Goal: Information Seeking & Learning: Learn about a topic

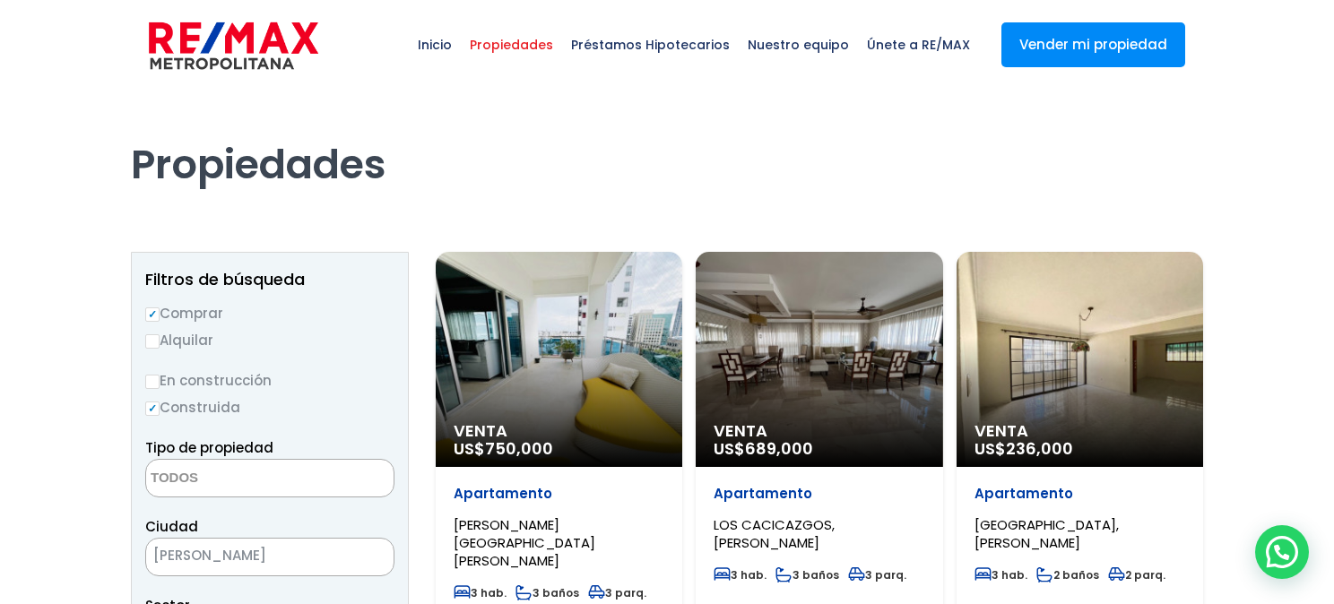
select select
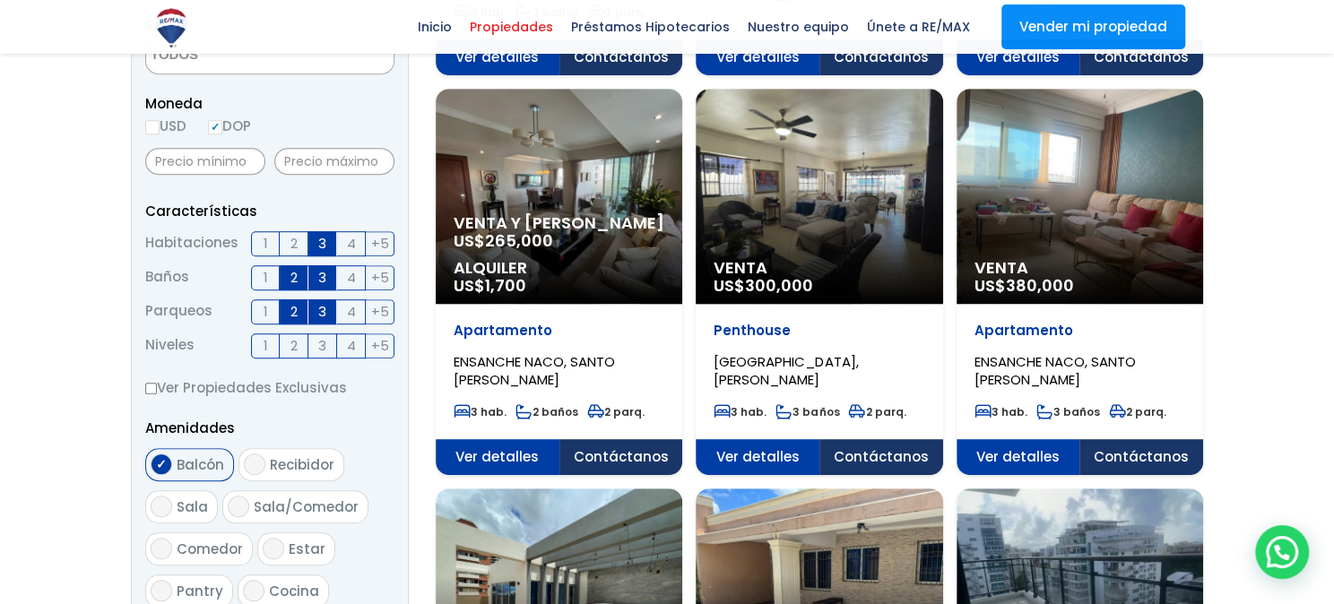
scroll to position [730, 0]
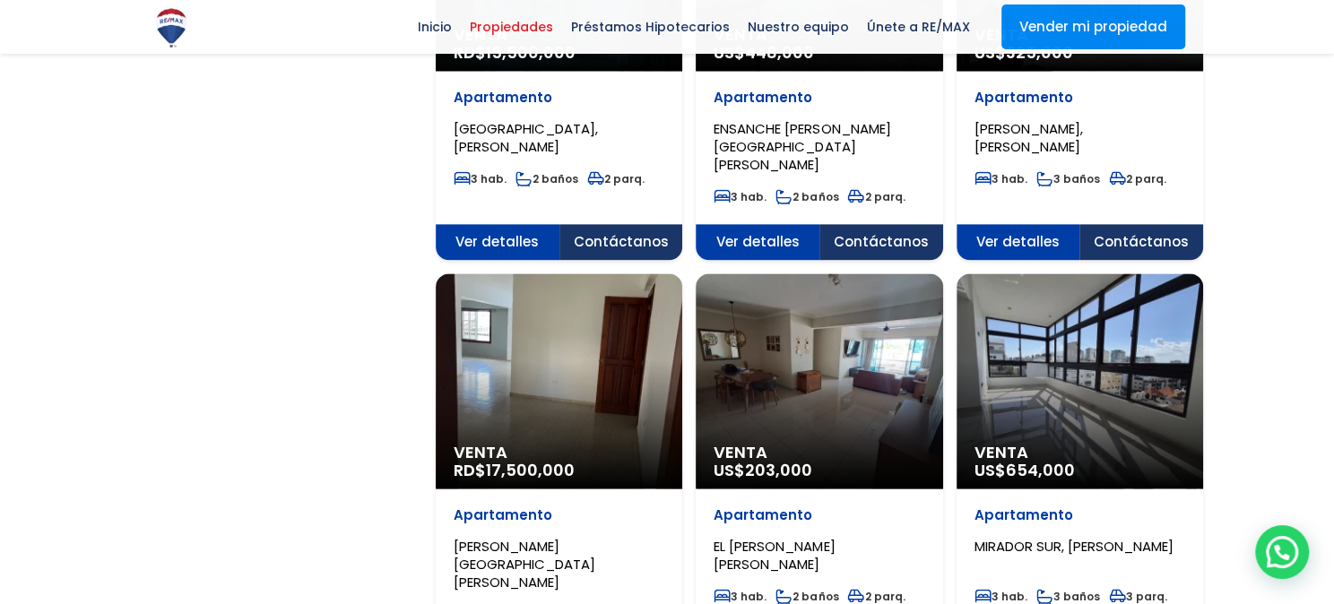
scroll to position [1660, 0]
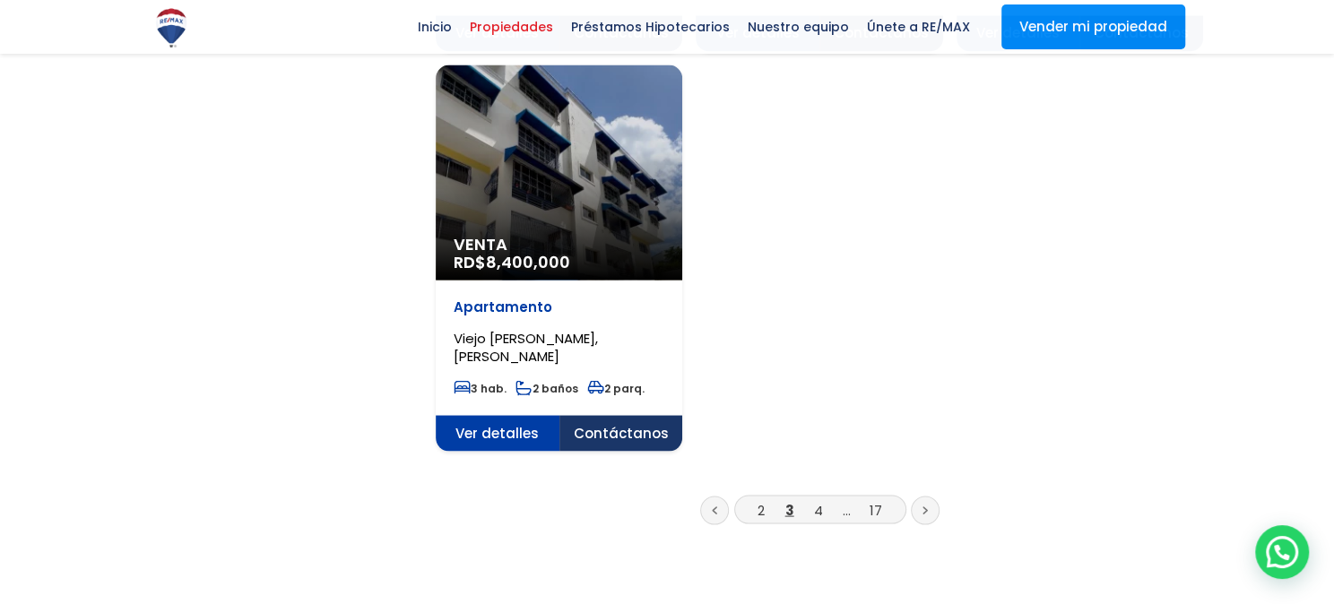
scroll to position [2324, 0]
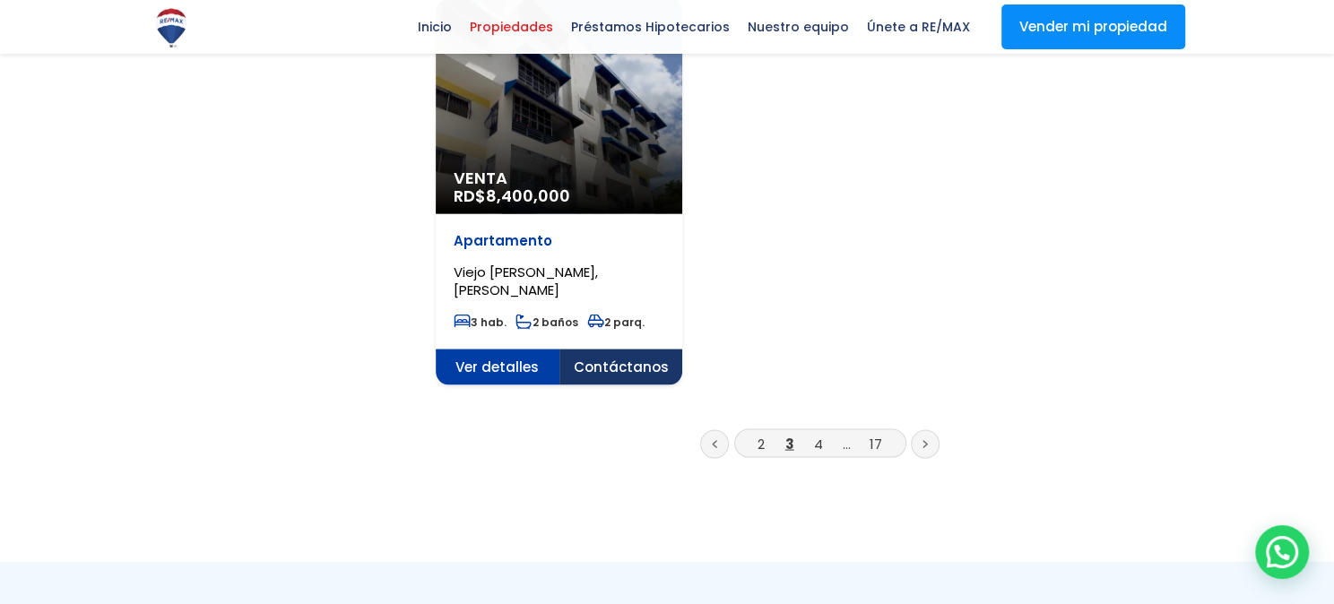
click at [820, 434] on link "4" at bounding box center [818, 443] width 9 height 19
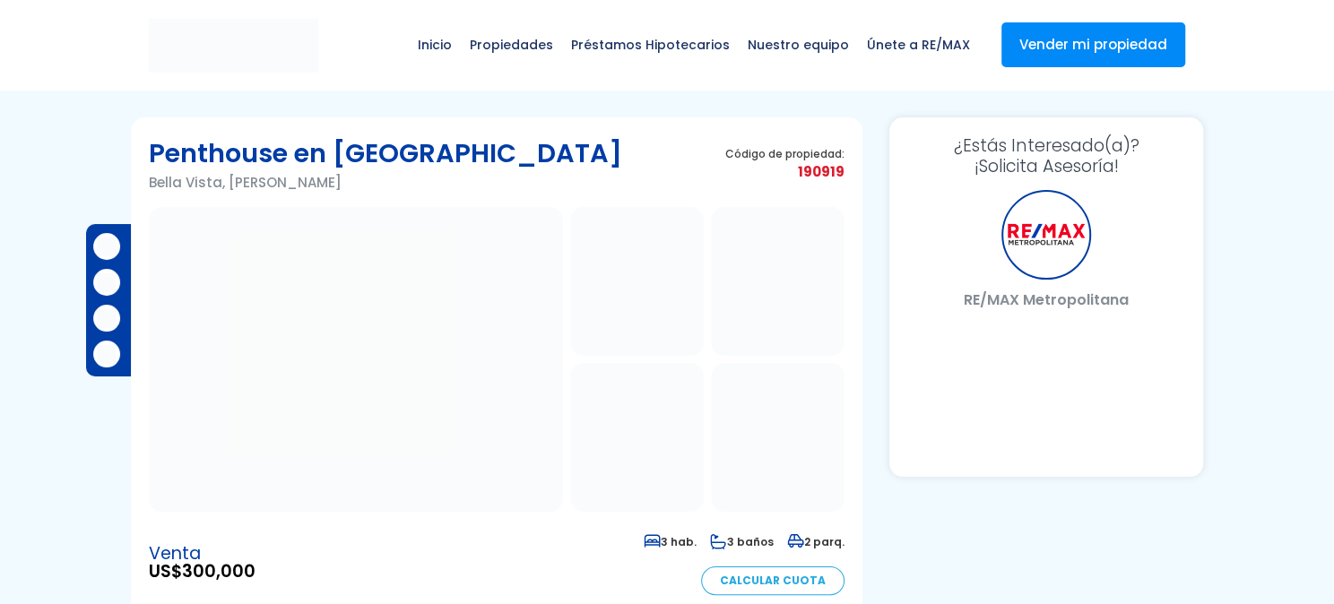
select select "US"
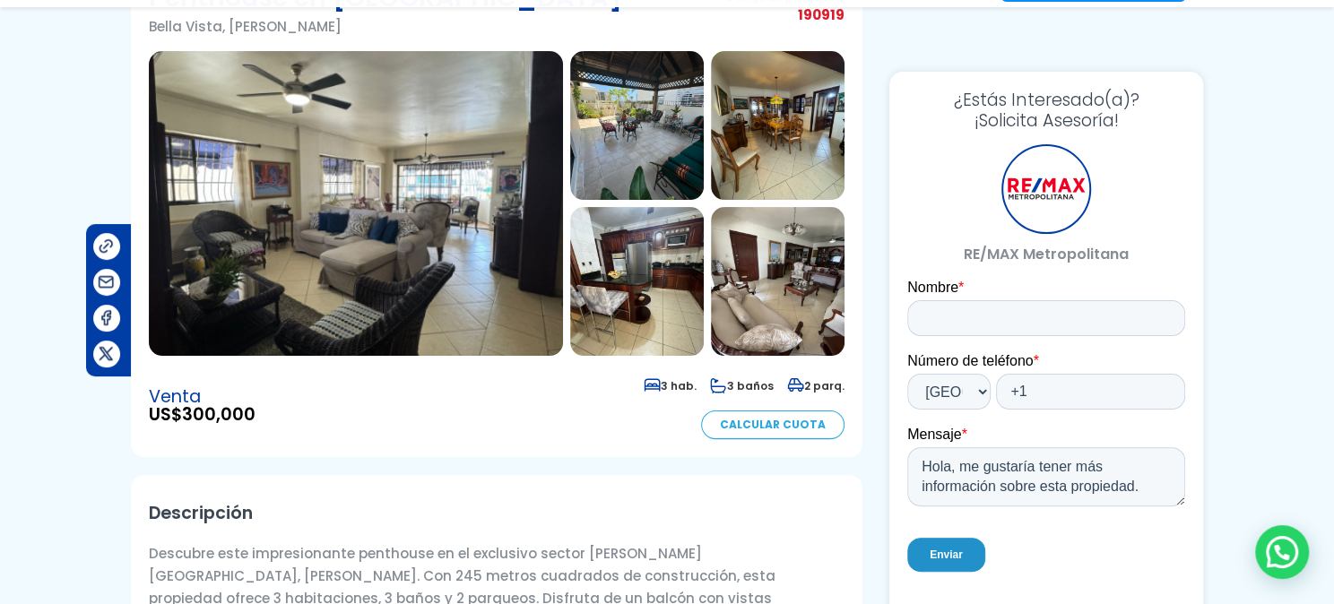
scroll to position [199, 0]
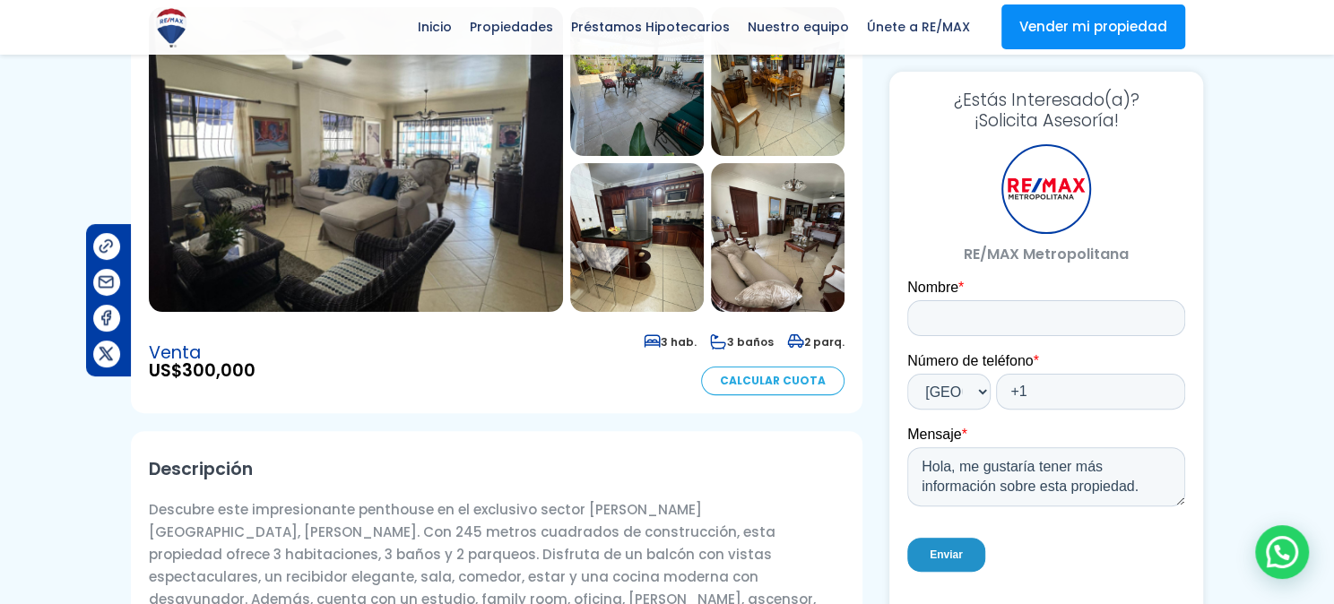
click at [797, 270] on img at bounding box center [778, 237] width 134 height 149
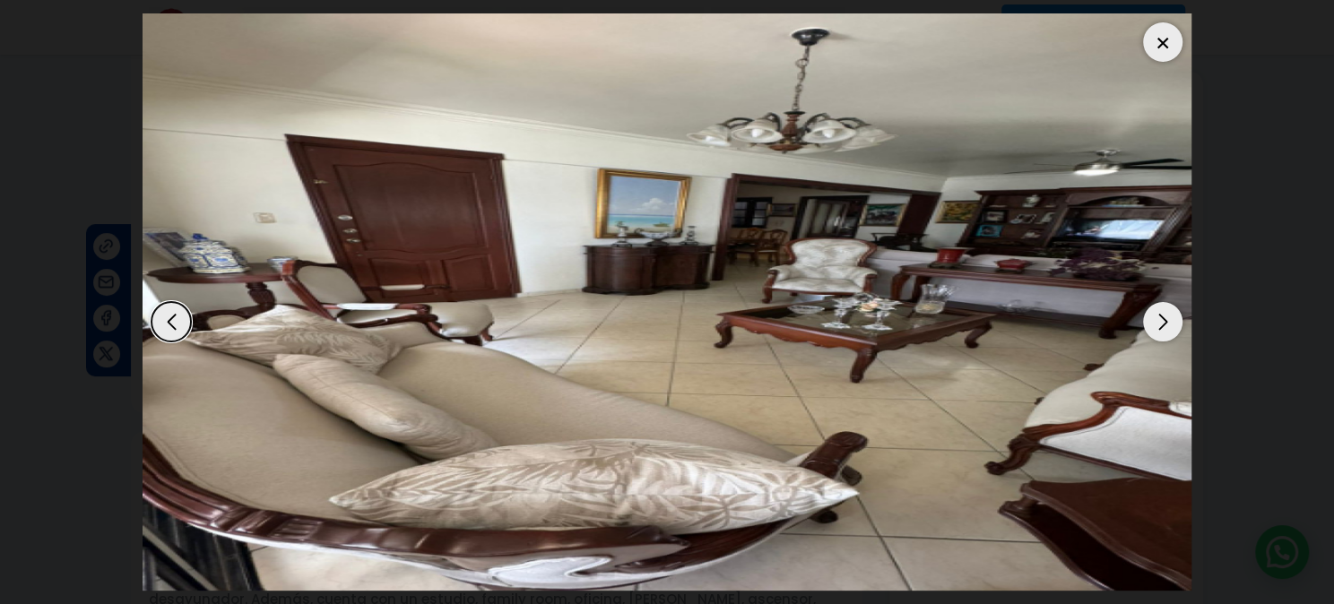
click at [1155, 316] on div "Next slide" at bounding box center [1162, 321] width 39 height 39
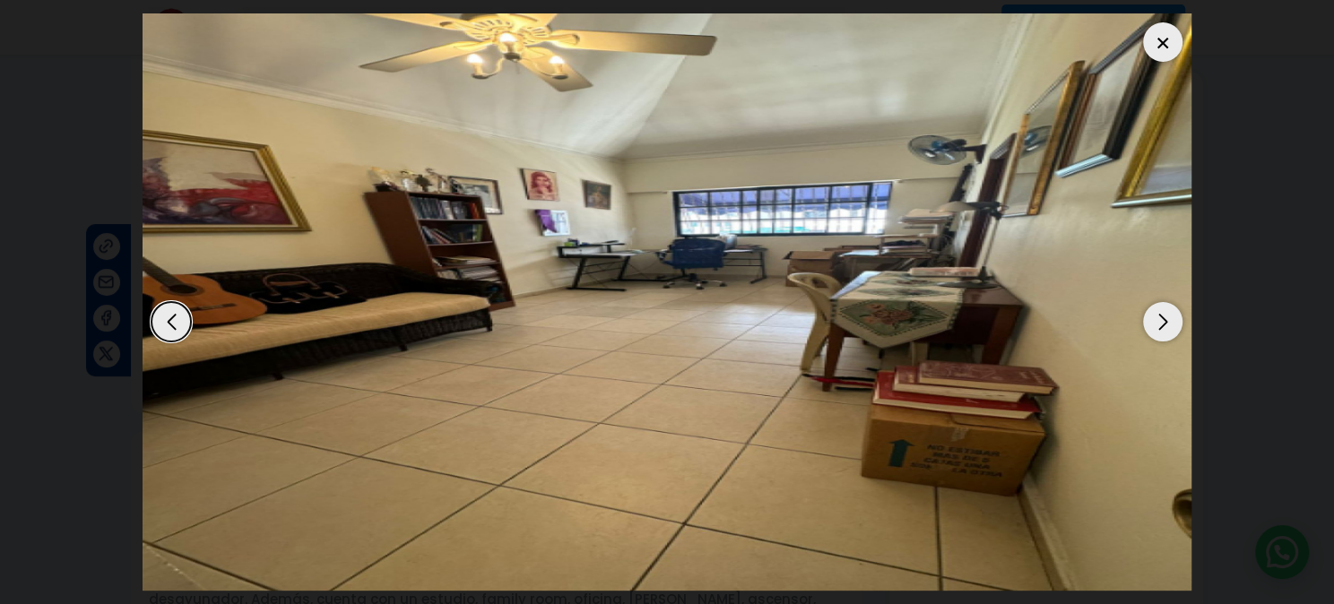
click at [1155, 316] on div "Next slide" at bounding box center [1162, 321] width 39 height 39
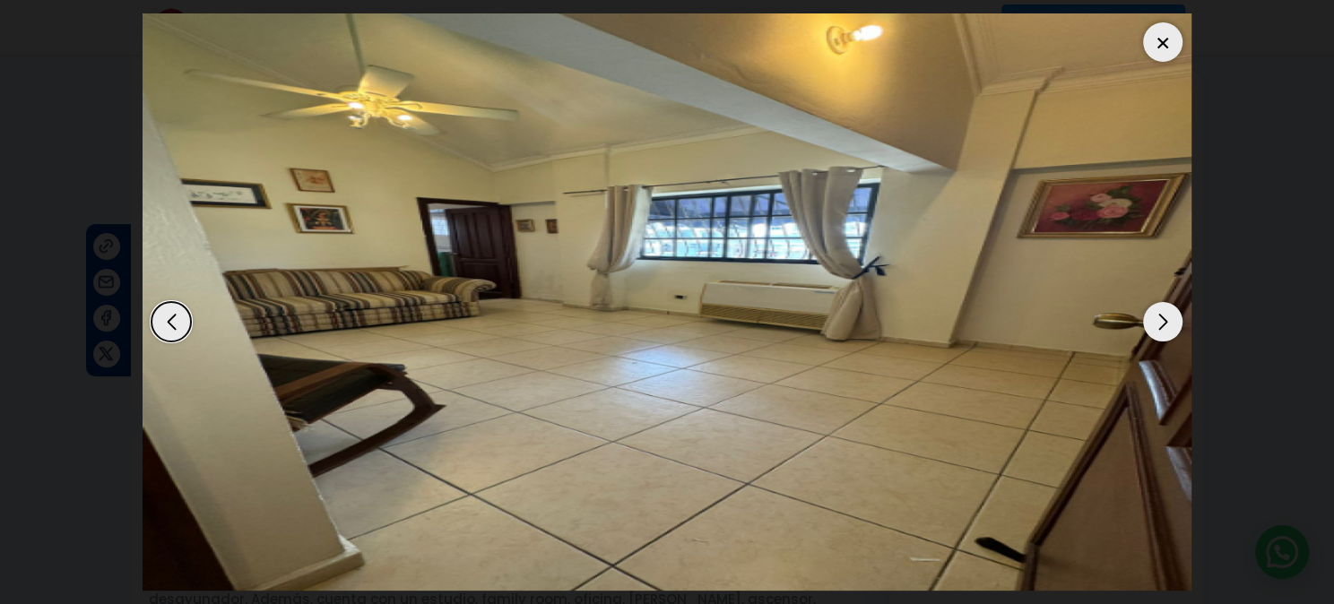
click at [1155, 316] on div "Next slide" at bounding box center [1162, 321] width 39 height 39
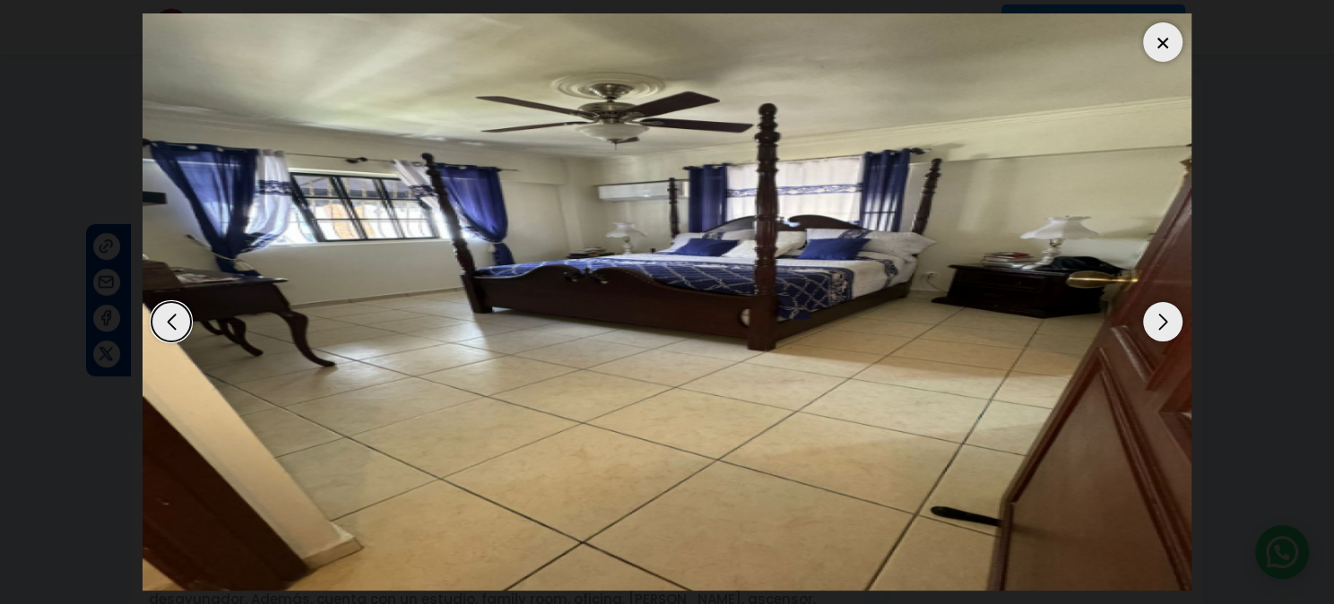
click at [1155, 316] on div "Next slide" at bounding box center [1162, 321] width 39 height 39
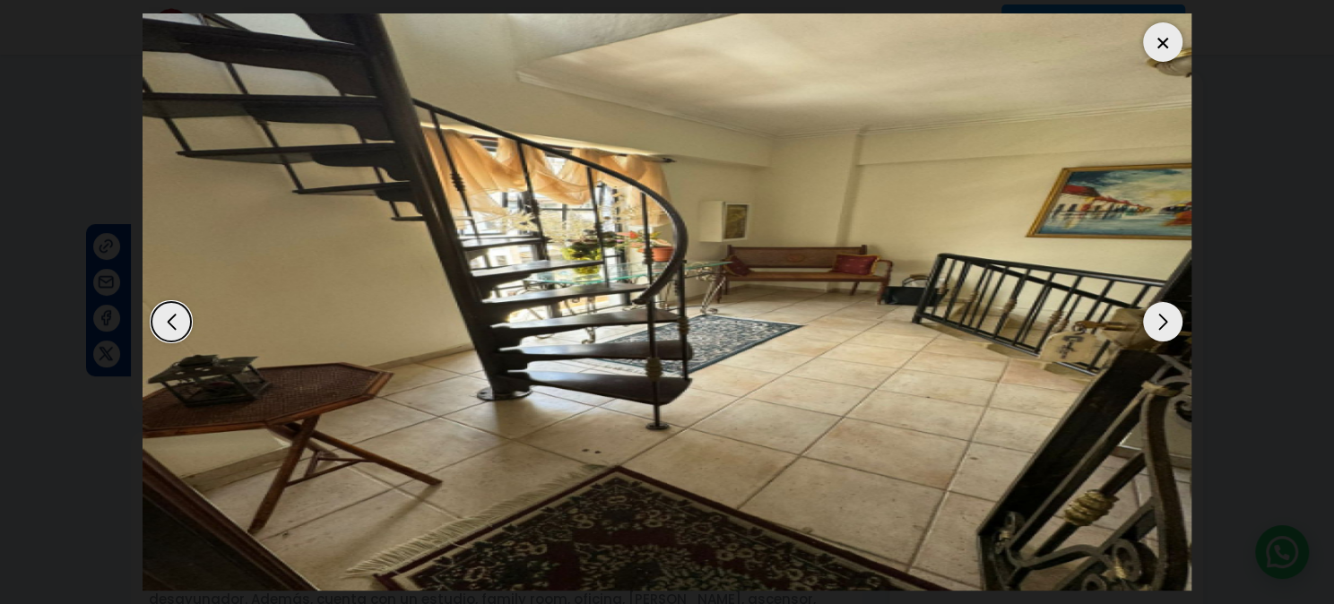
click at [1155, 316] on div "Next slide" at bounding box center [1162, 321] width 39 height 39
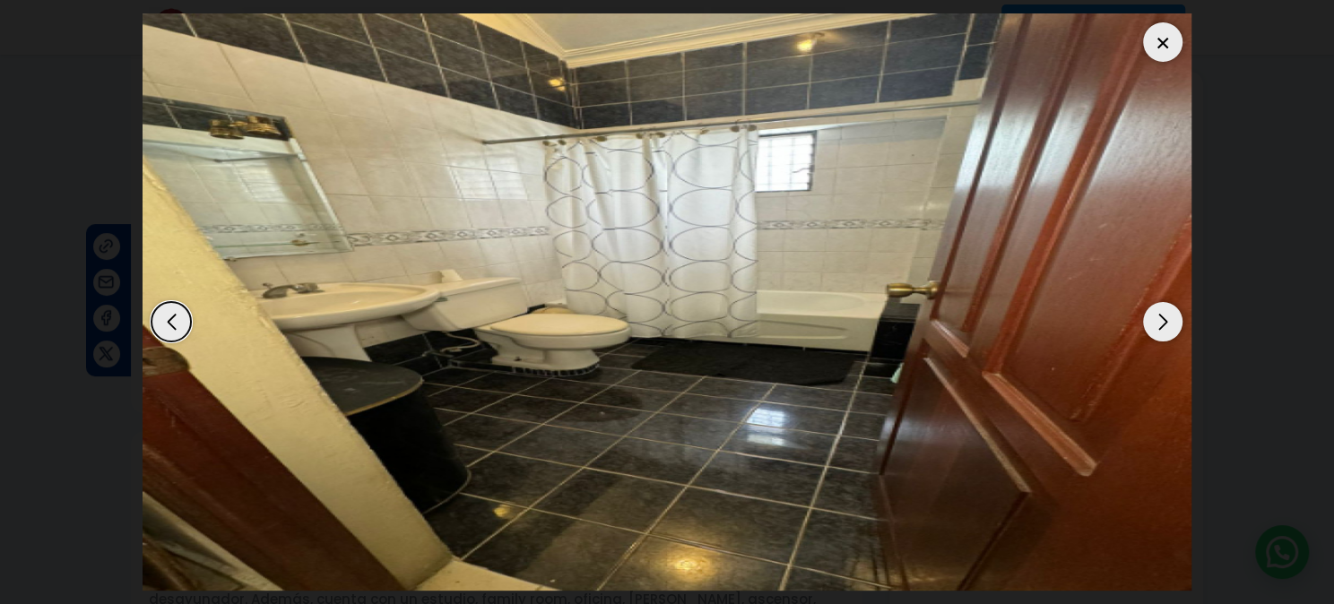
click at [1159, 47] on div at bounding box center [1162, 41] width 39 height 39
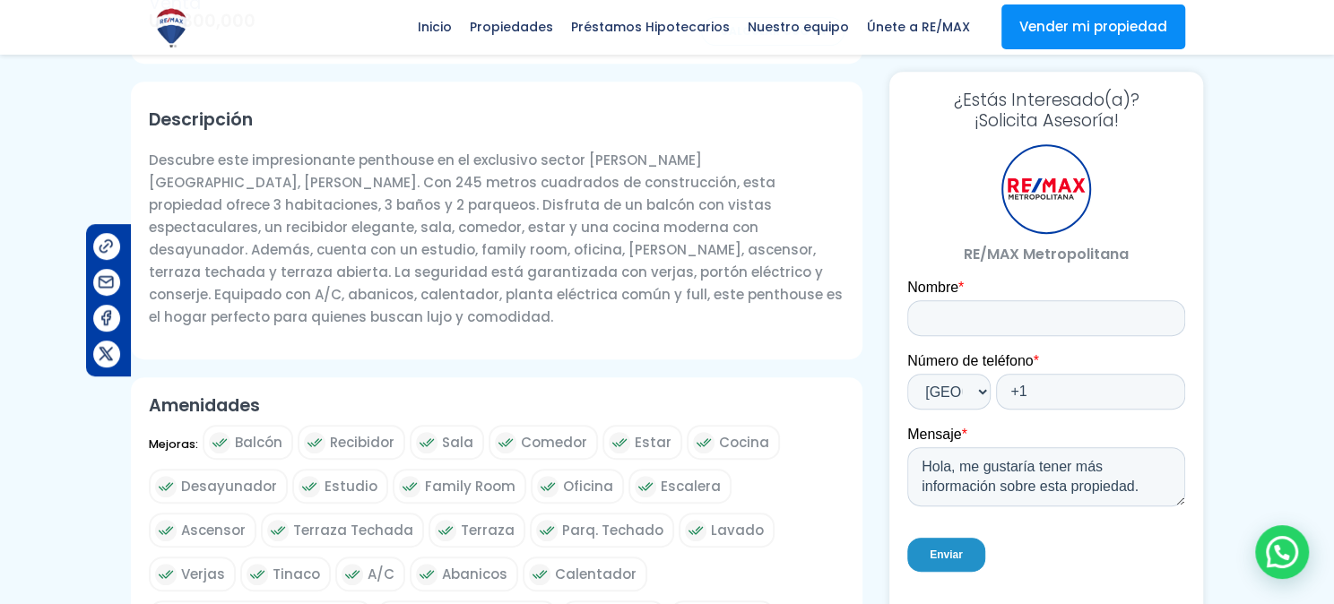
scroll to position [730, 0]
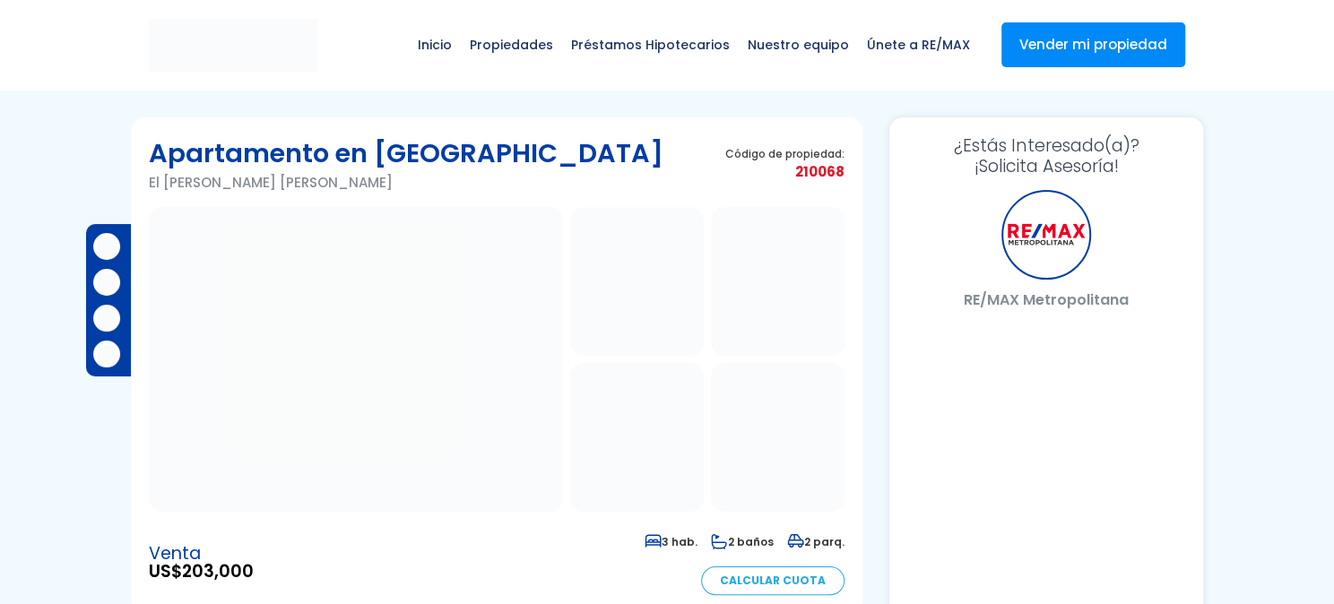
select select "US"
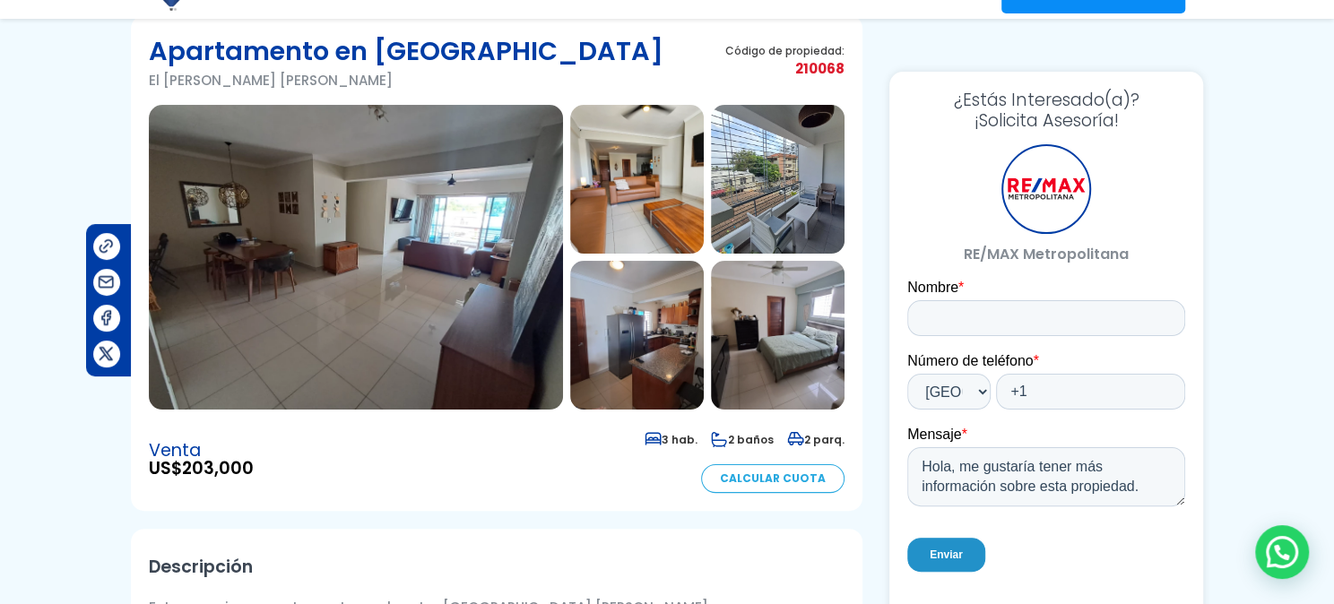
scroll to position [265, 0]
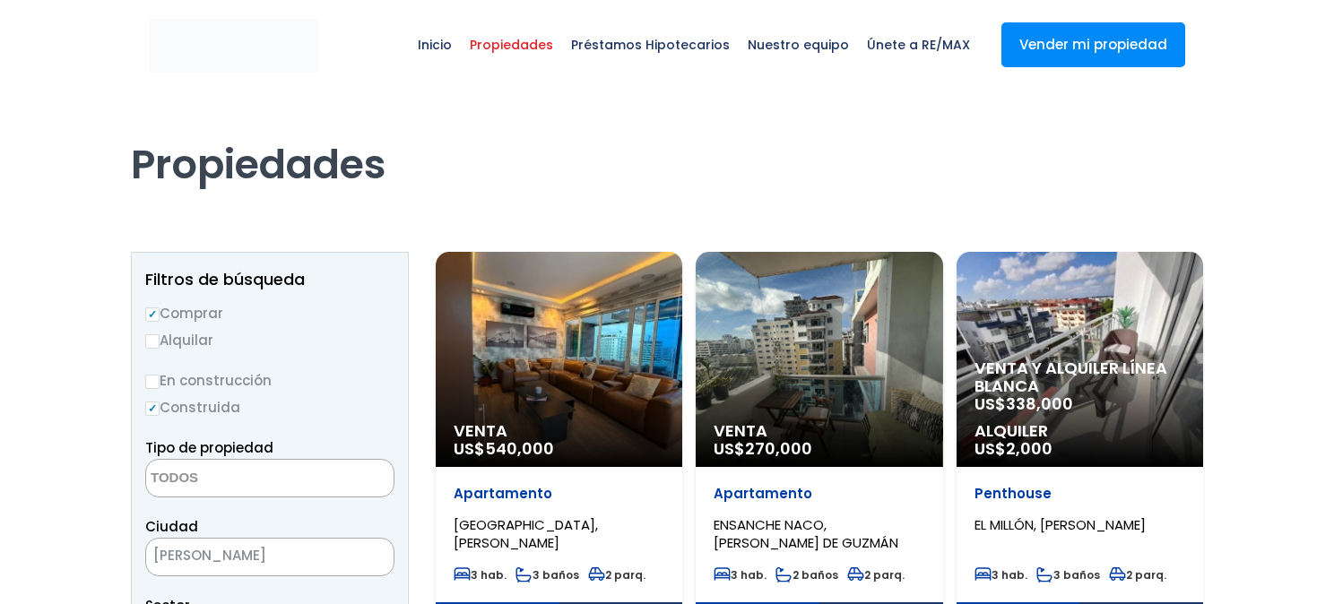
select select
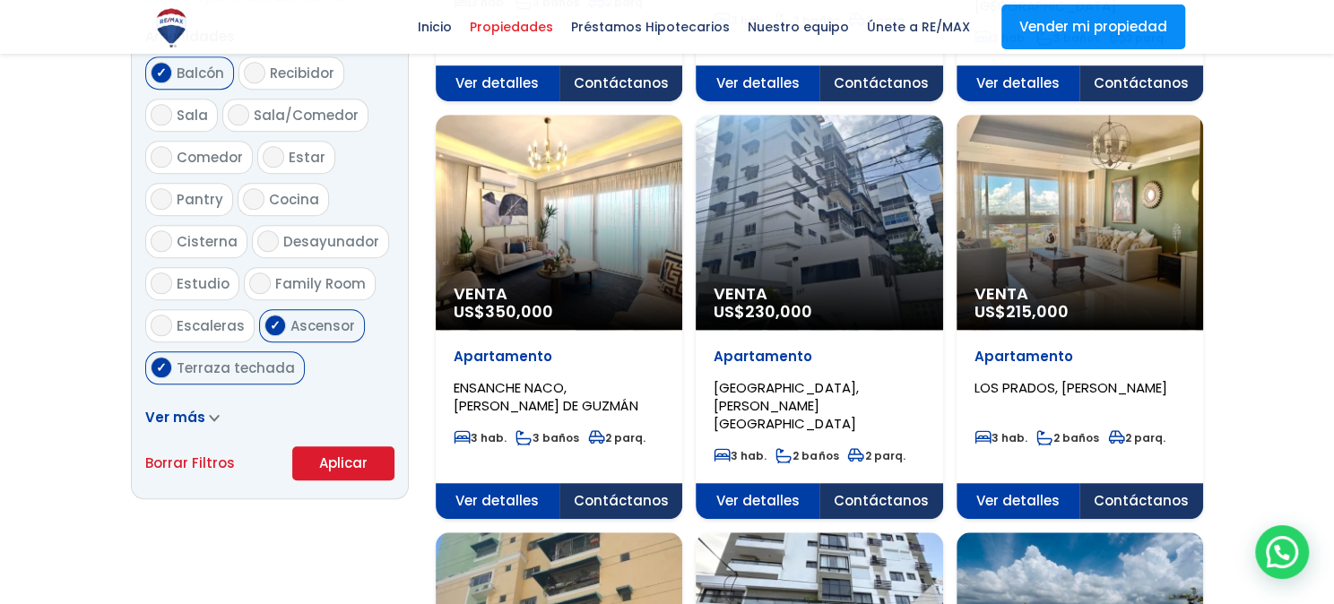
scroll to position [996, 0]
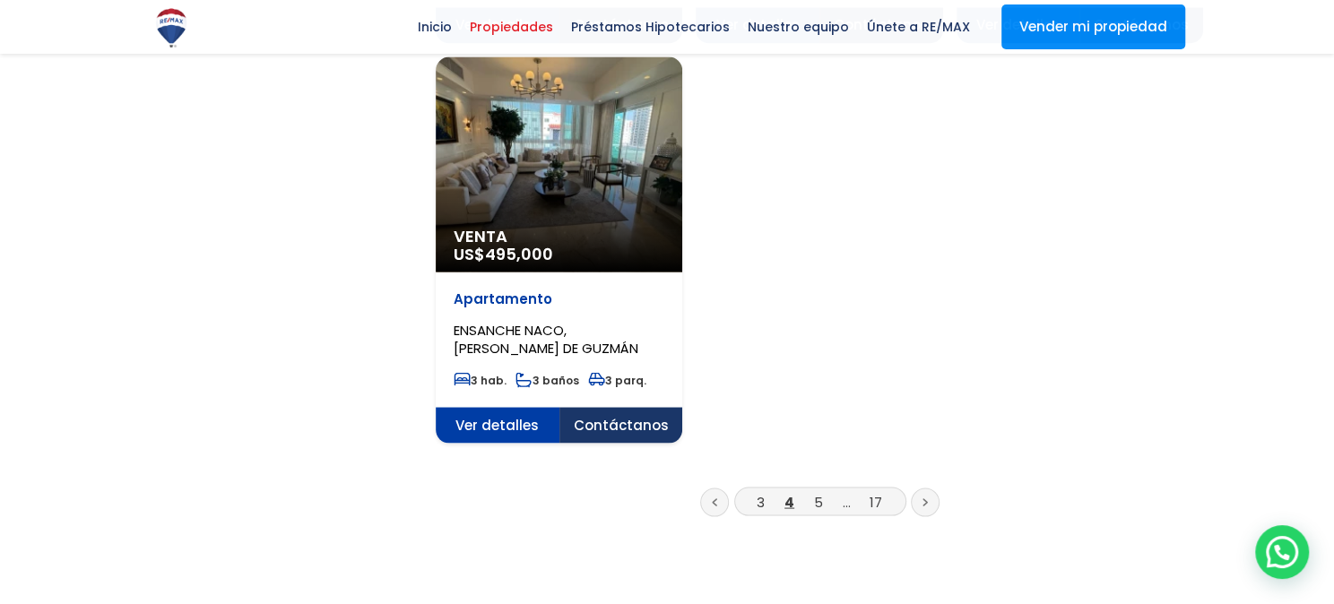
scroll to position [2258, 0]
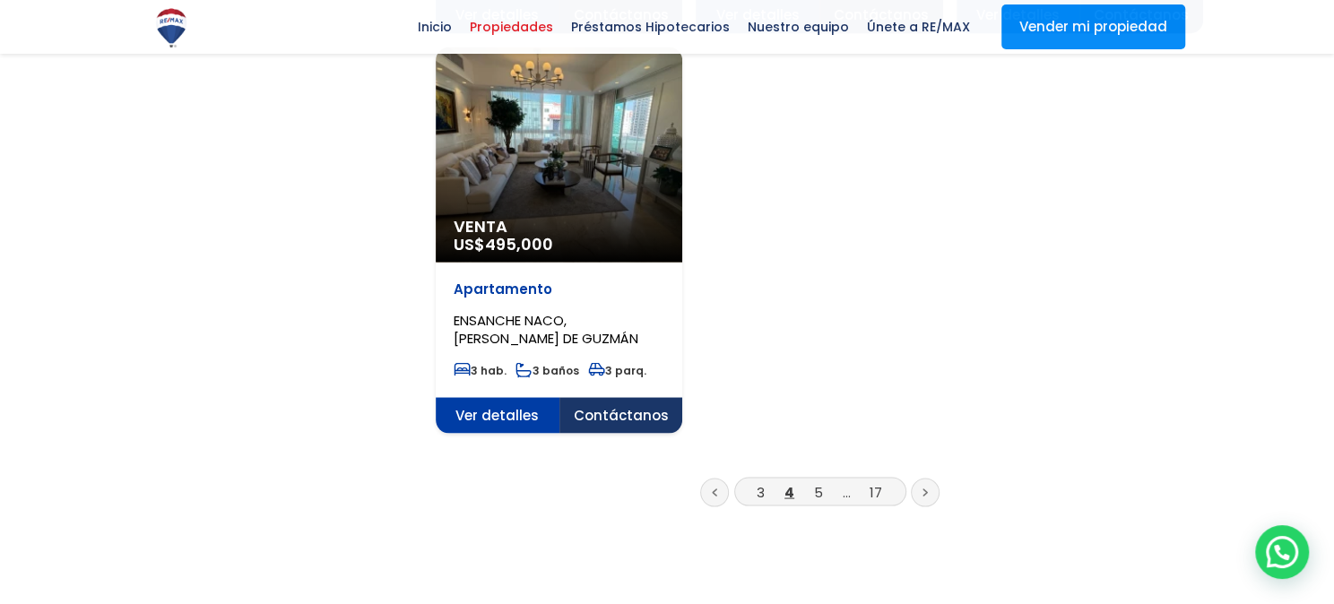
click at [815, 482] on link "5" at bounding box center [818, 491] width 9 height 19
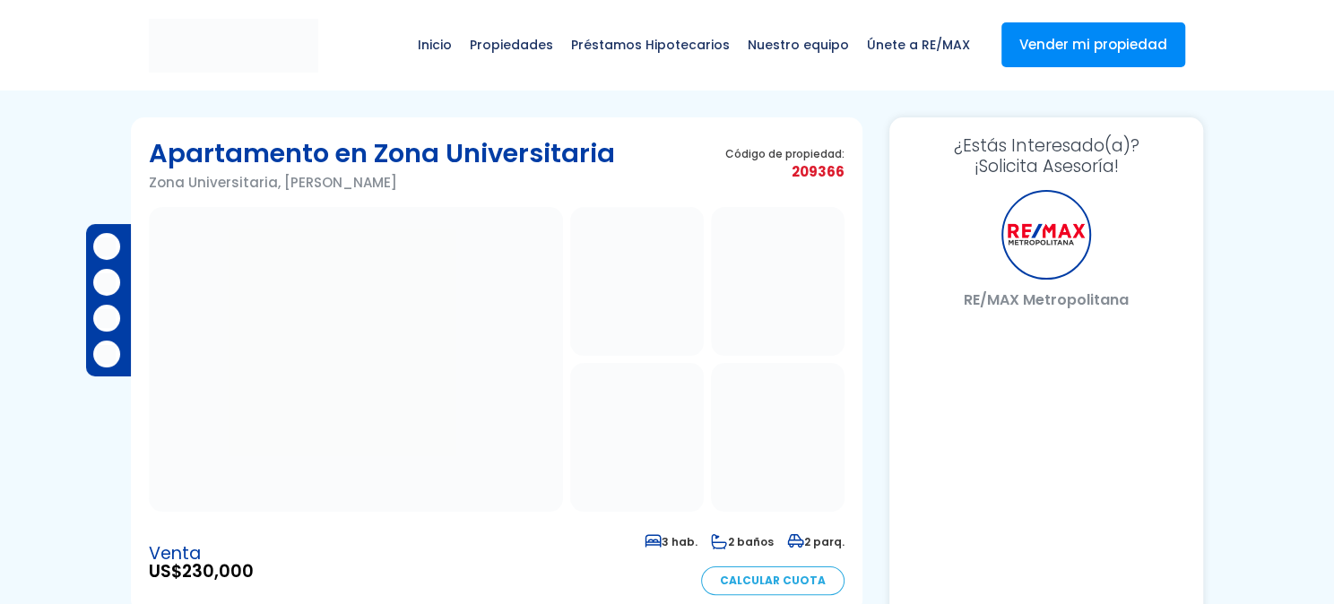
select select "US"
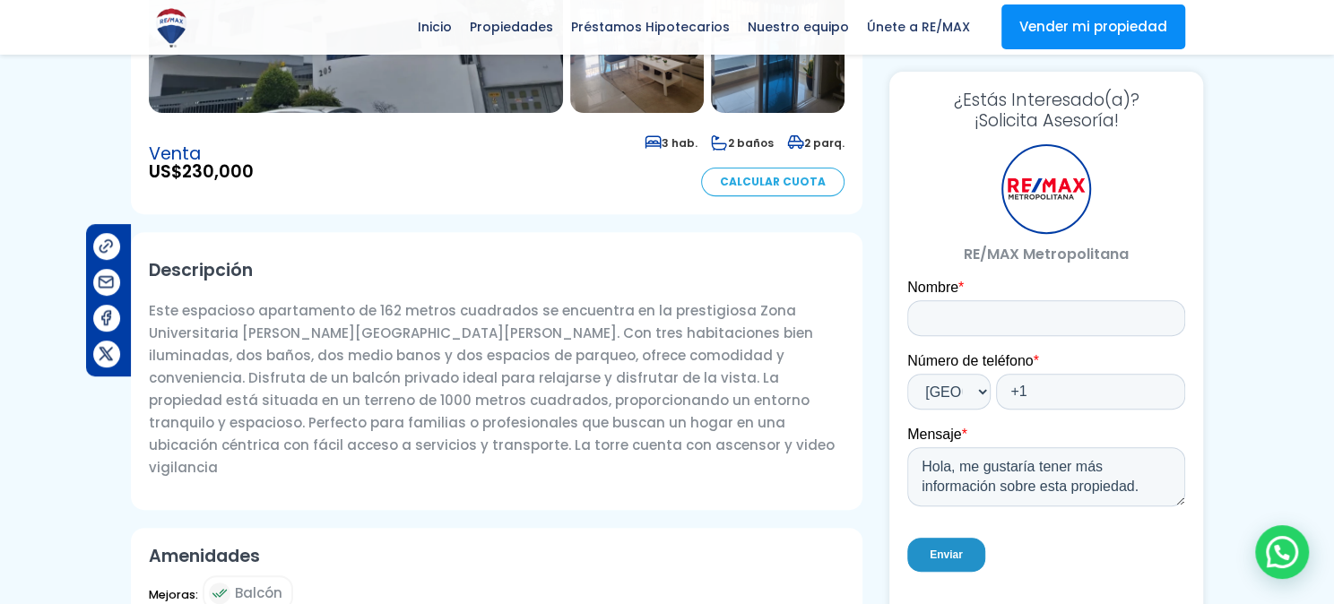
scroll to position [199, 0]
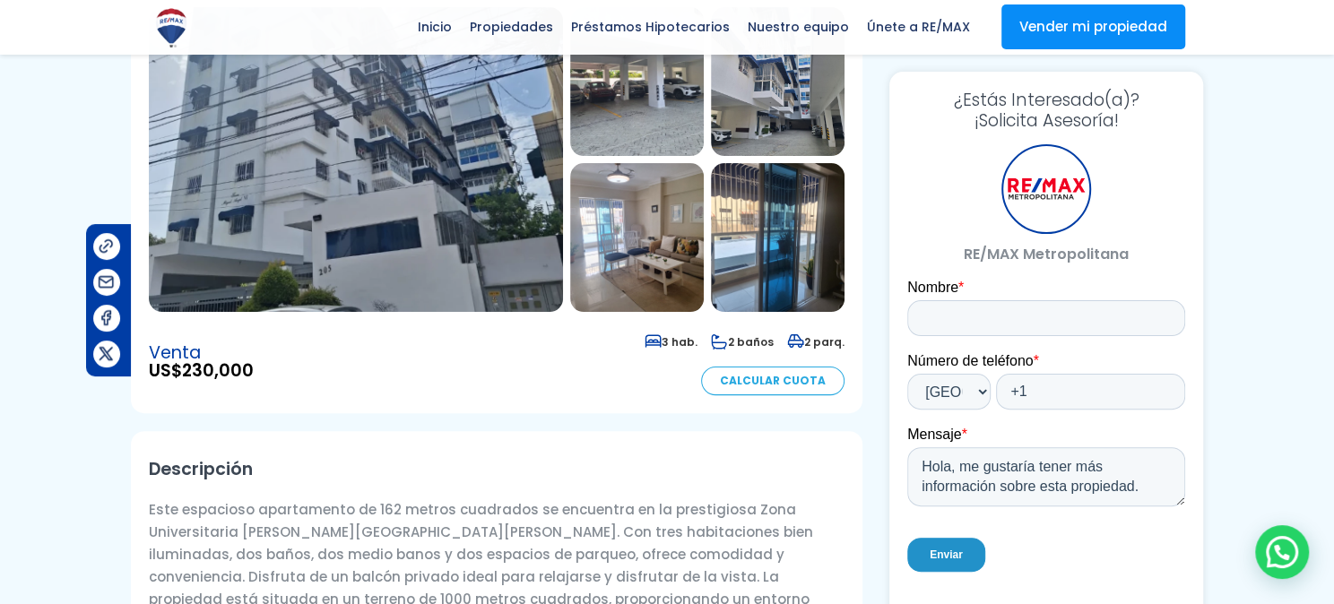
click at [698, 296] on img at bounding box center [637, 237] width 134 height 149
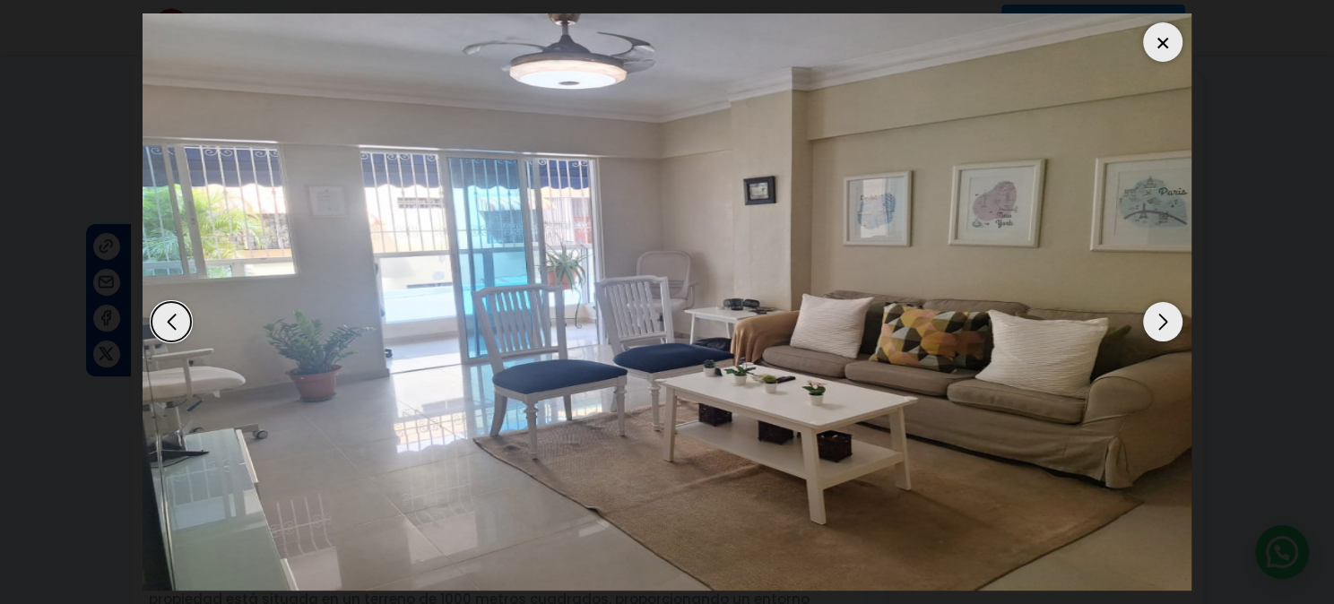
click at [1152, 319] on div "Next slide" at bounding box center [1162, 321] width 39 height 39
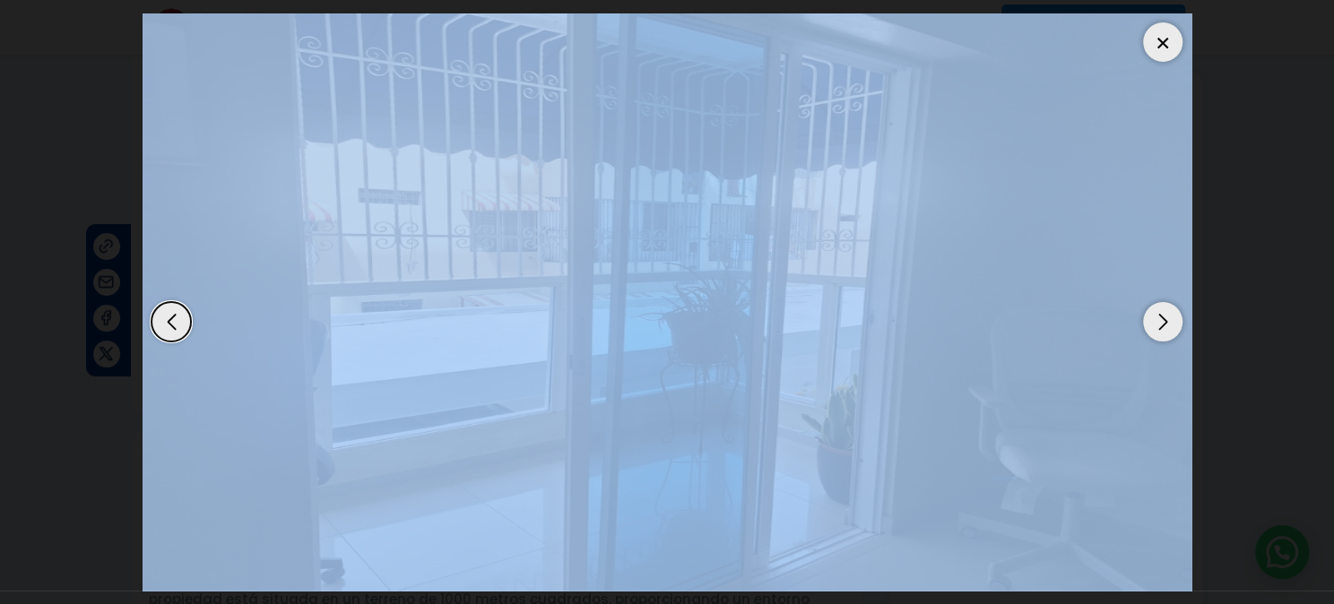
click at [1155, 322] on div "Next slide" at bounding box center [1162, 321] width 39 height 39
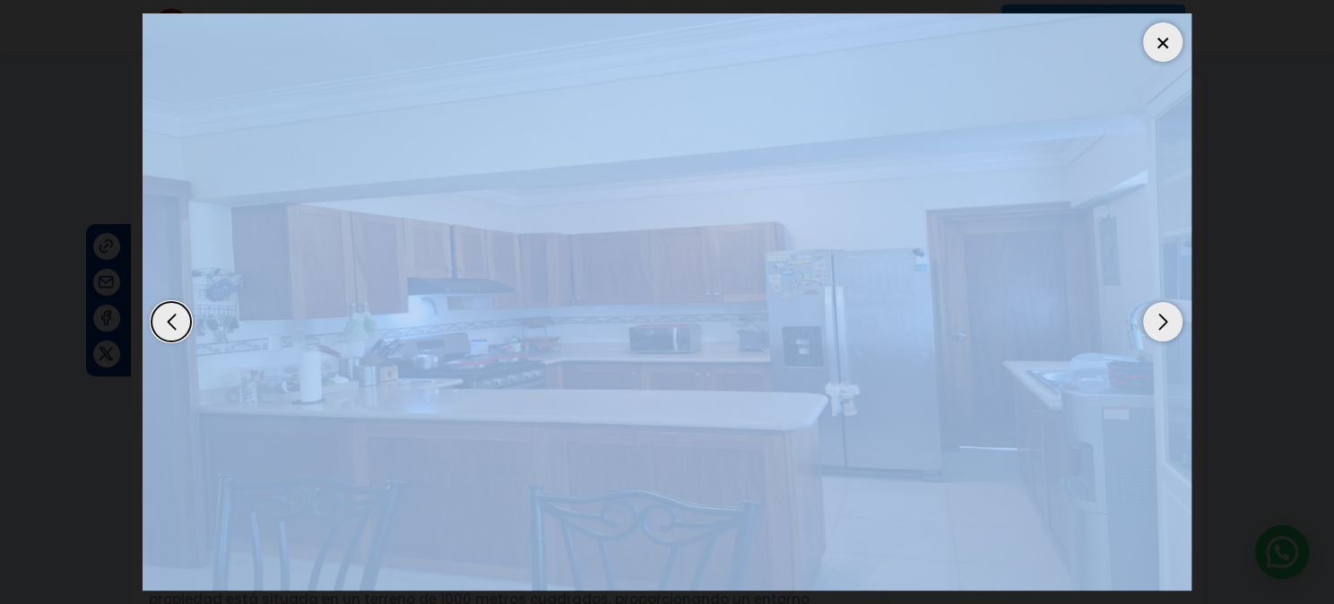
click at [1156, 323] on div "Next slide" at bounding box center [1162, 321] width 39 height 39
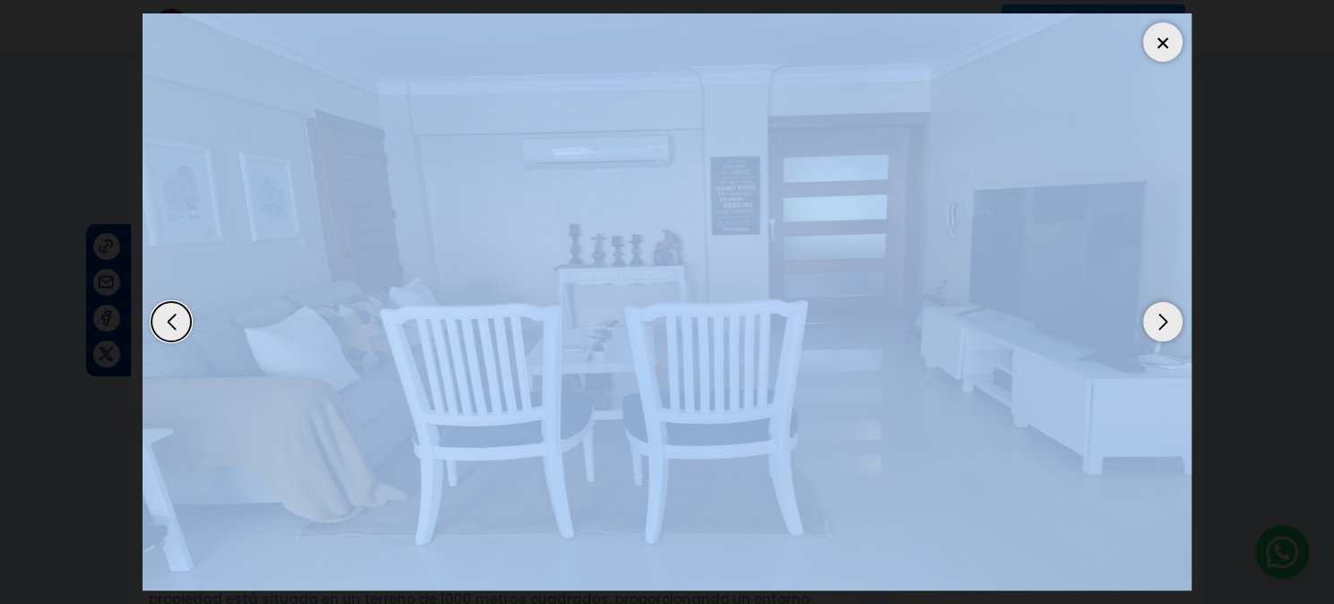
scroll to position [727, 0]
click at [955, 451] on img "7 / 13" at bounding box center [667, 301] width 1049 height 577
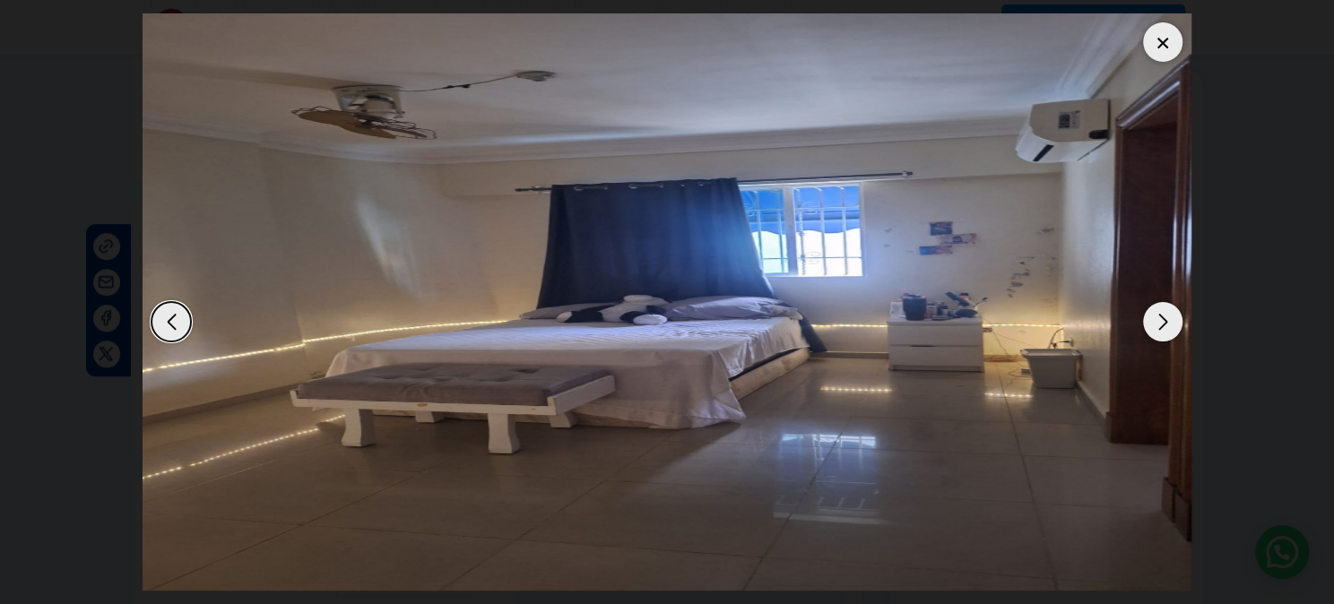
click at [1205, 507] on dialog at bounding box center [667, 302] width 1076 height 604
click at [1155, 325] on div "Next slide" at bounding box center [1162, 321] width 39 height 39
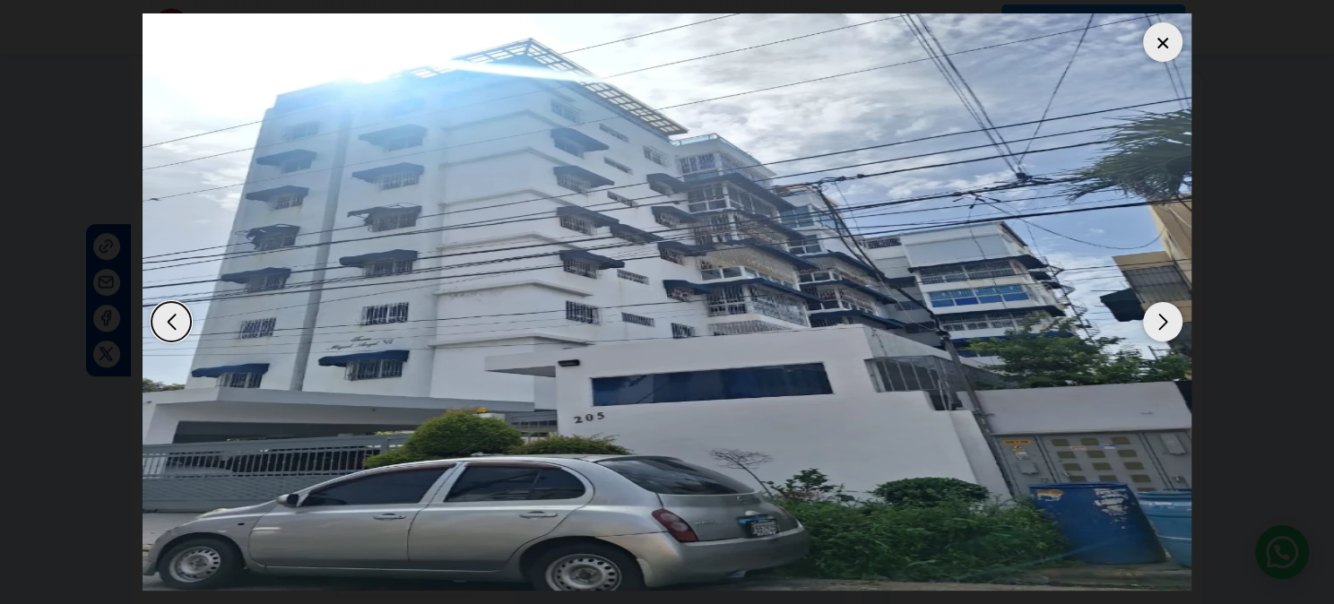
click at [1158, 325] on div "Next slide" at bounding box center [1162, 321] width 39 height 39
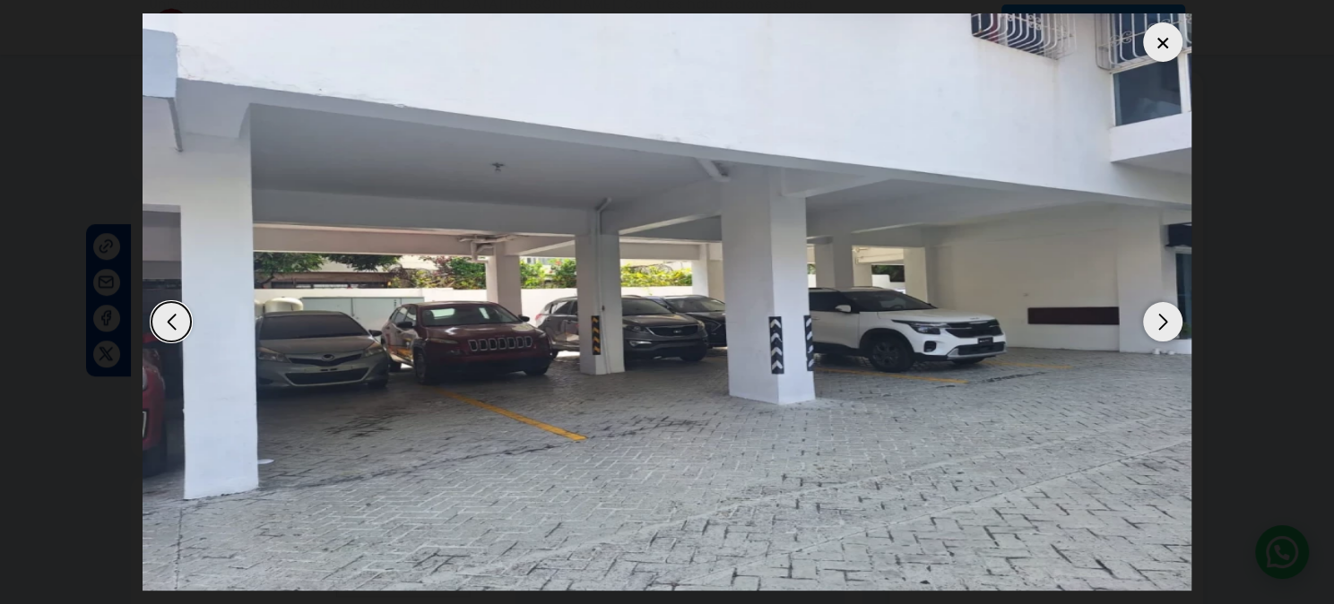
click at [1158, 325] on div "Next slide" at bounding box center [1162, 321] width 39 height 39
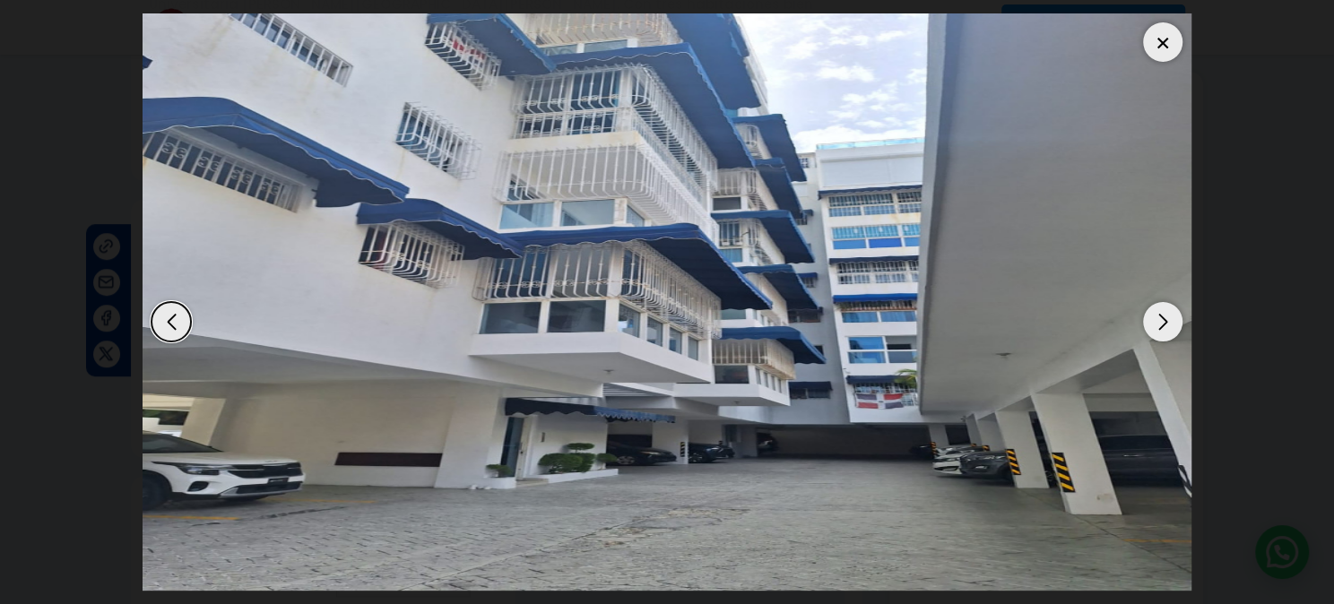
click at [1158, 324] on div "Next slide" at bounding box center [1162, 321] width 39 height 39
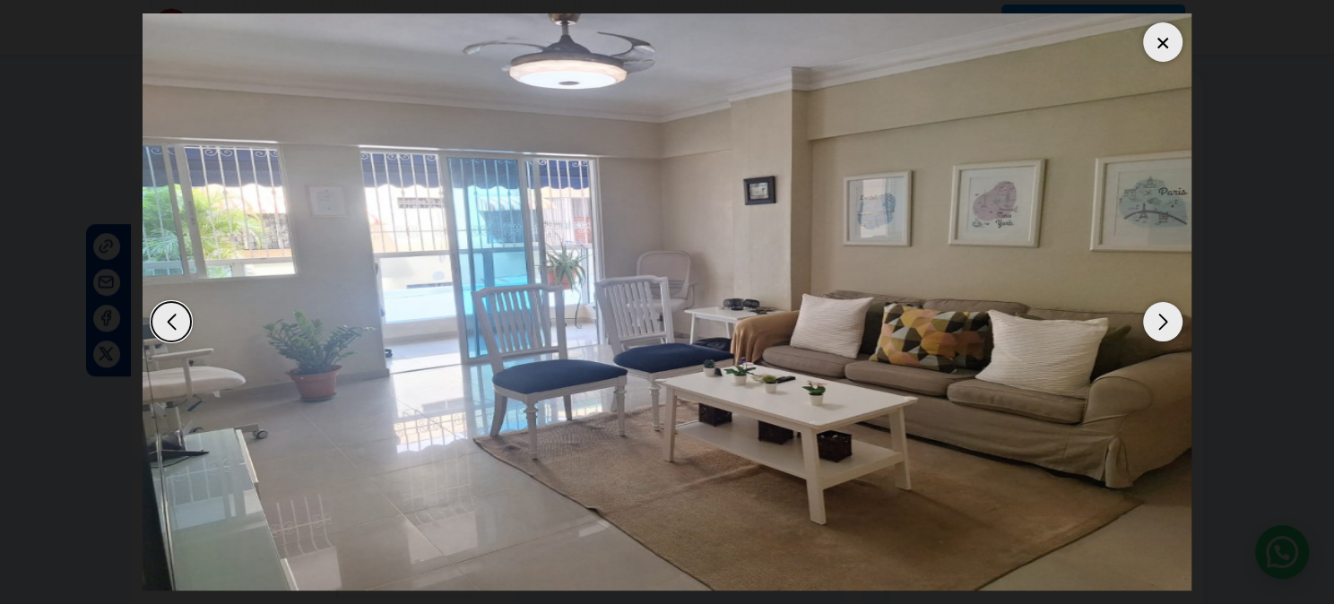
click at [1158, 324] on div "Next slide" at bounding box center [1162, 321] width 39 height 39
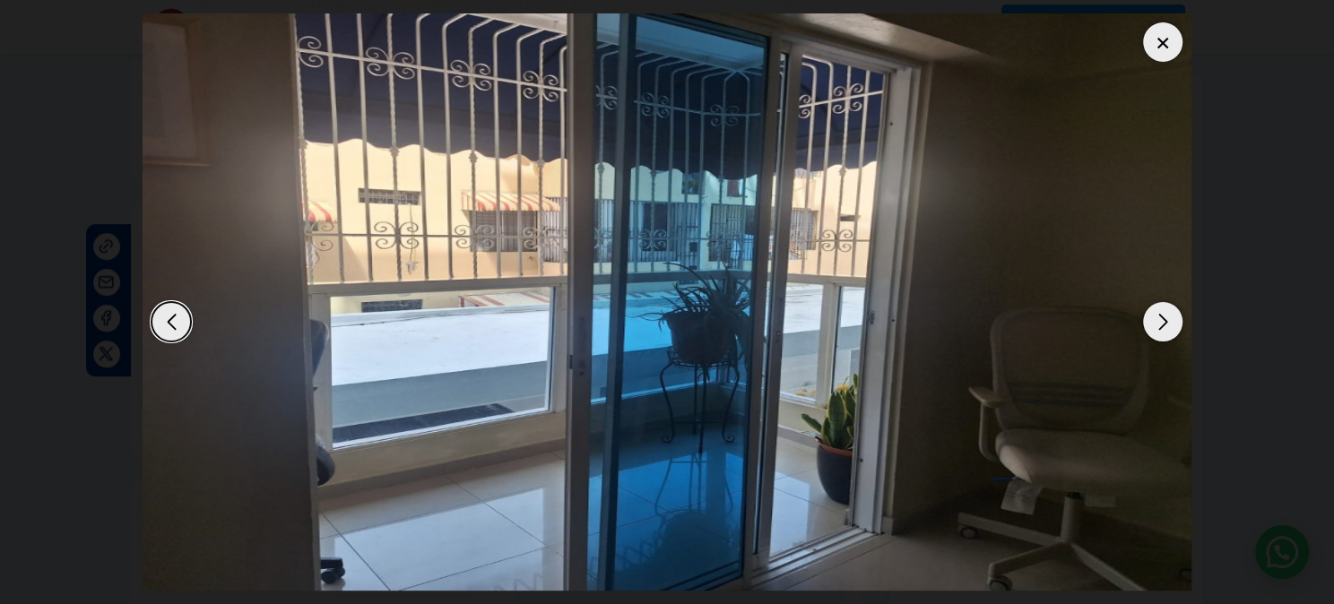
click at [1167, 45] on div at bounding box center [1162, 41] width 39 height 39
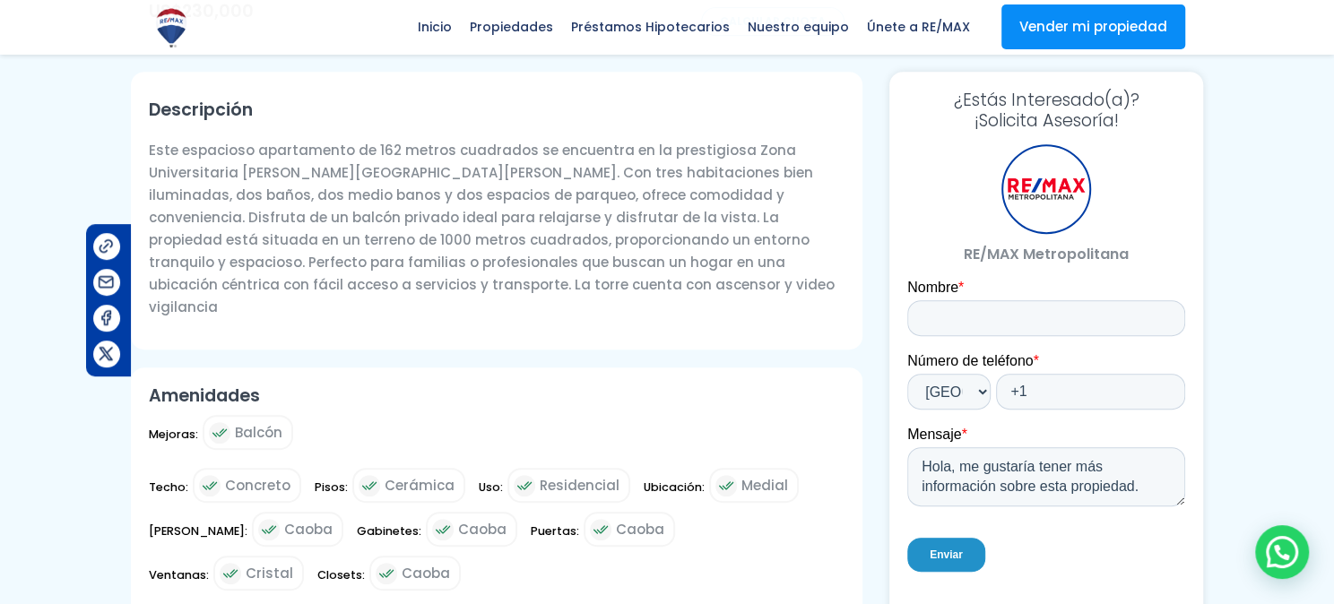
scroll to position [462, 0]
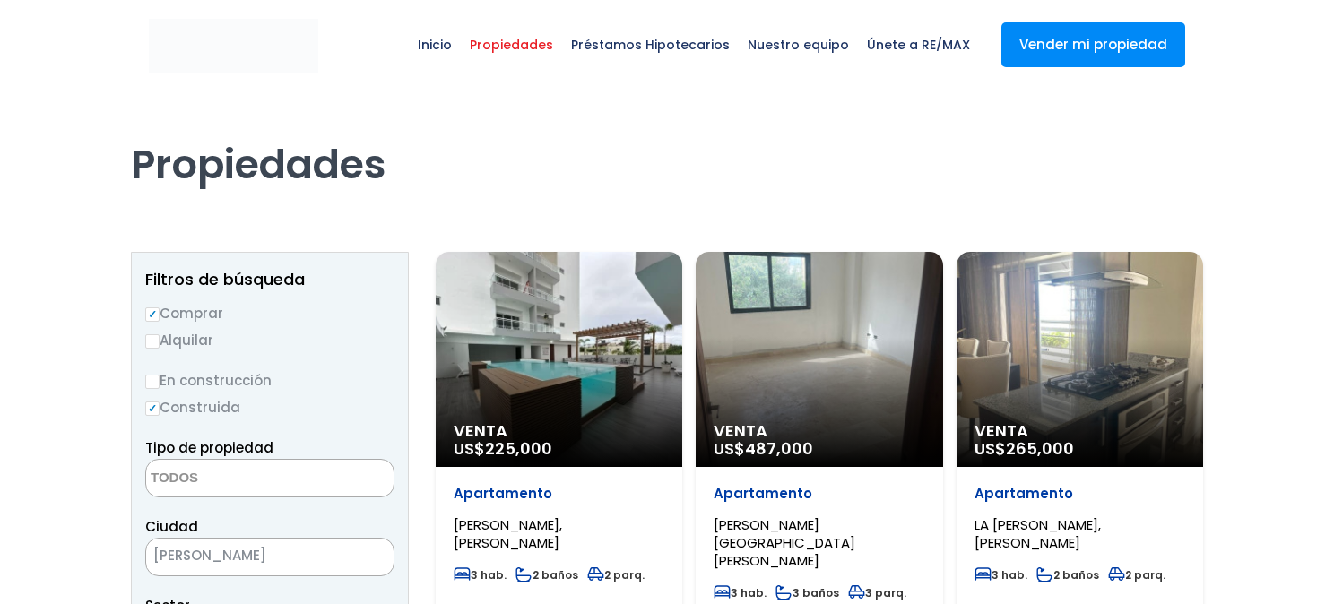
select select
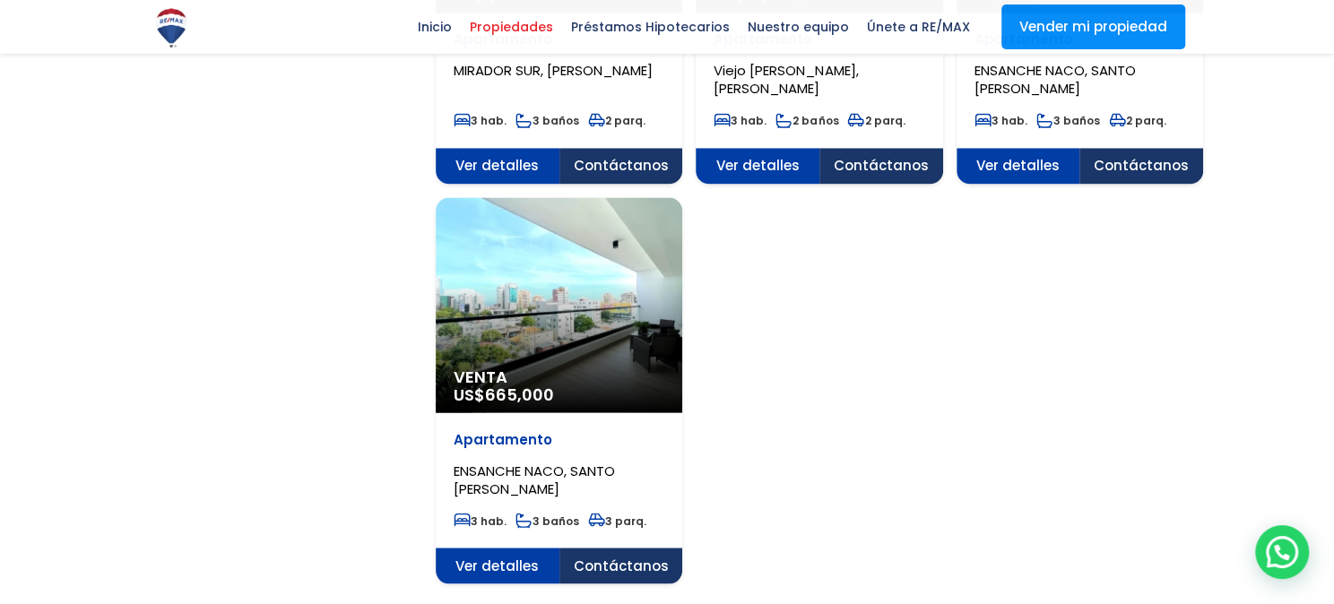
scroll to position [2258, 0]
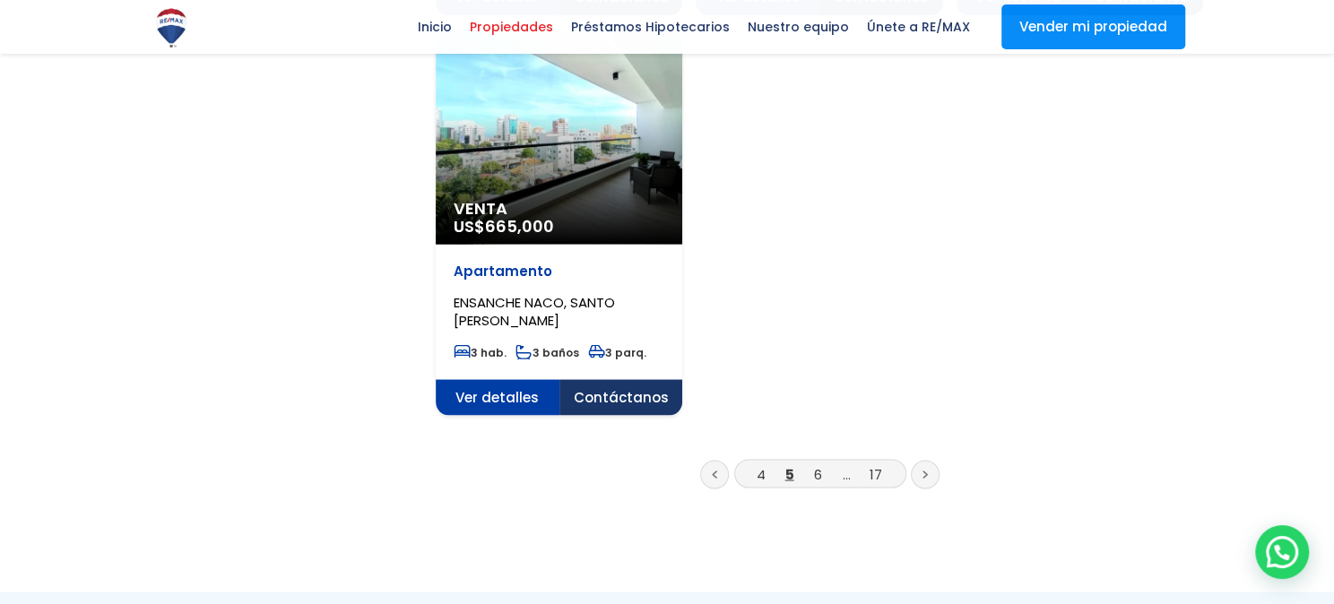
click at [817, 464] on link "6" at bounding box center [818, 473] width 8 height 19
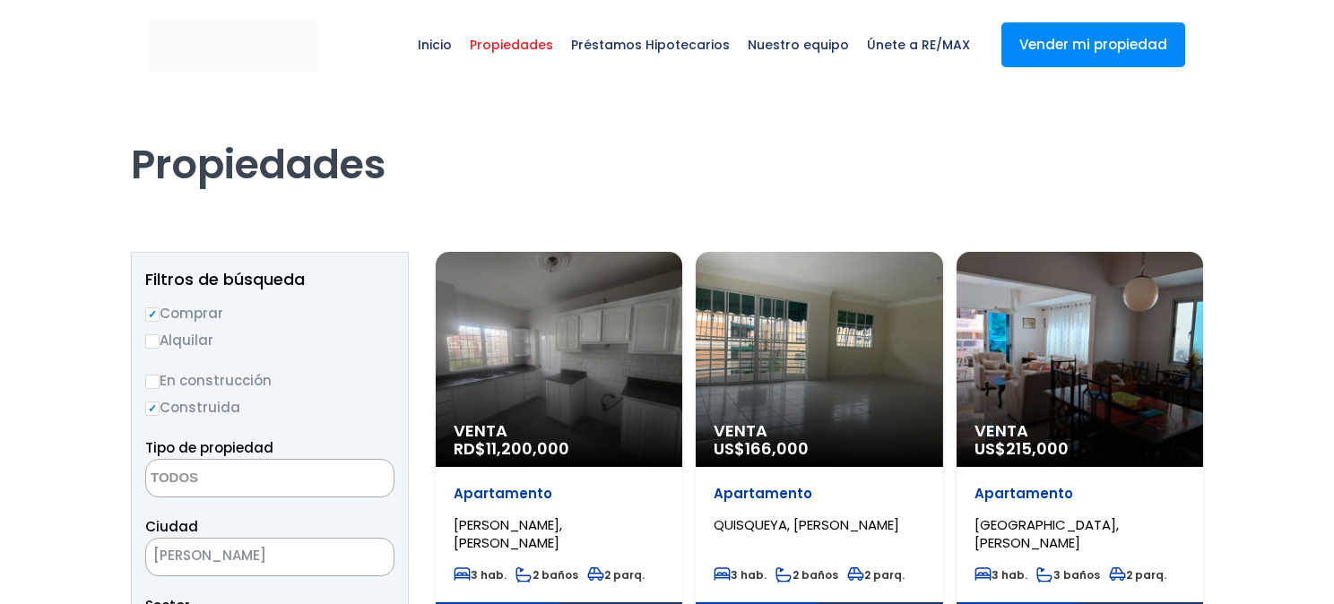
select select
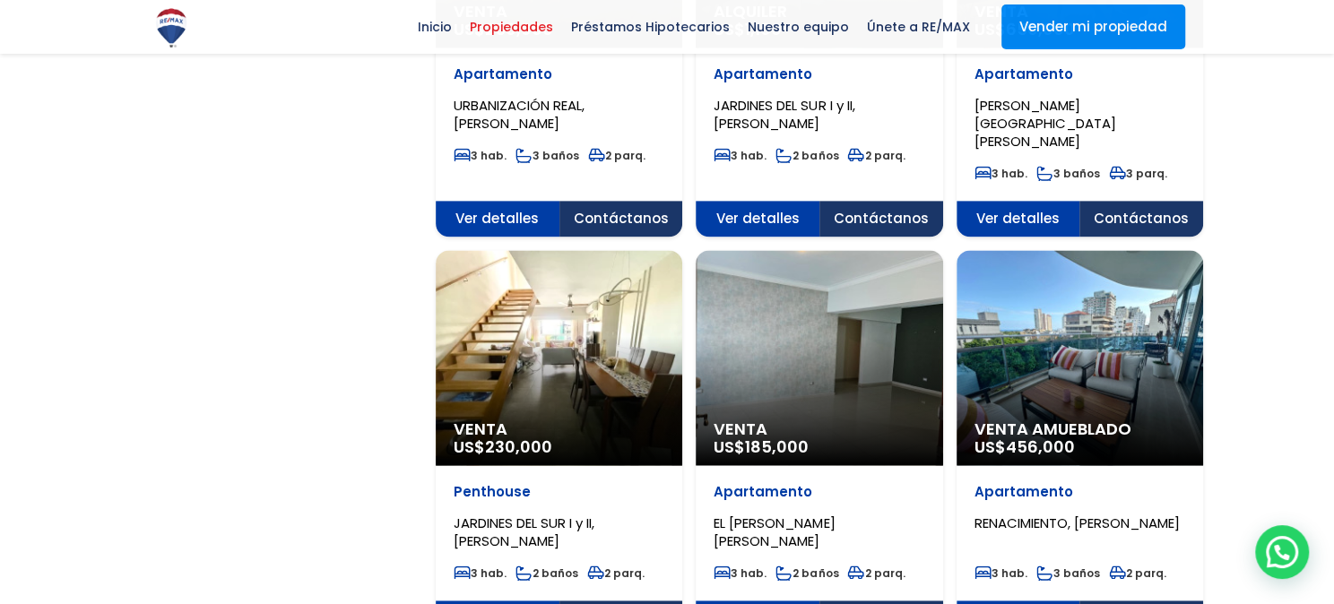
scroll to position [1660, 0]
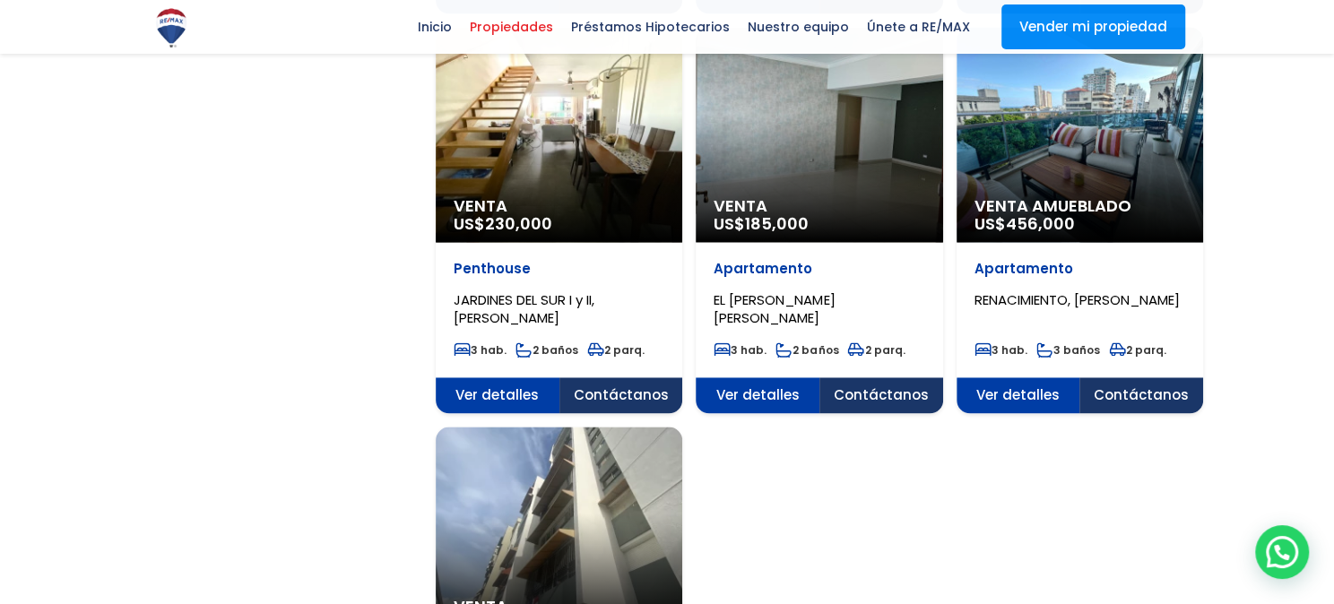
scroll to position [1931, 0]
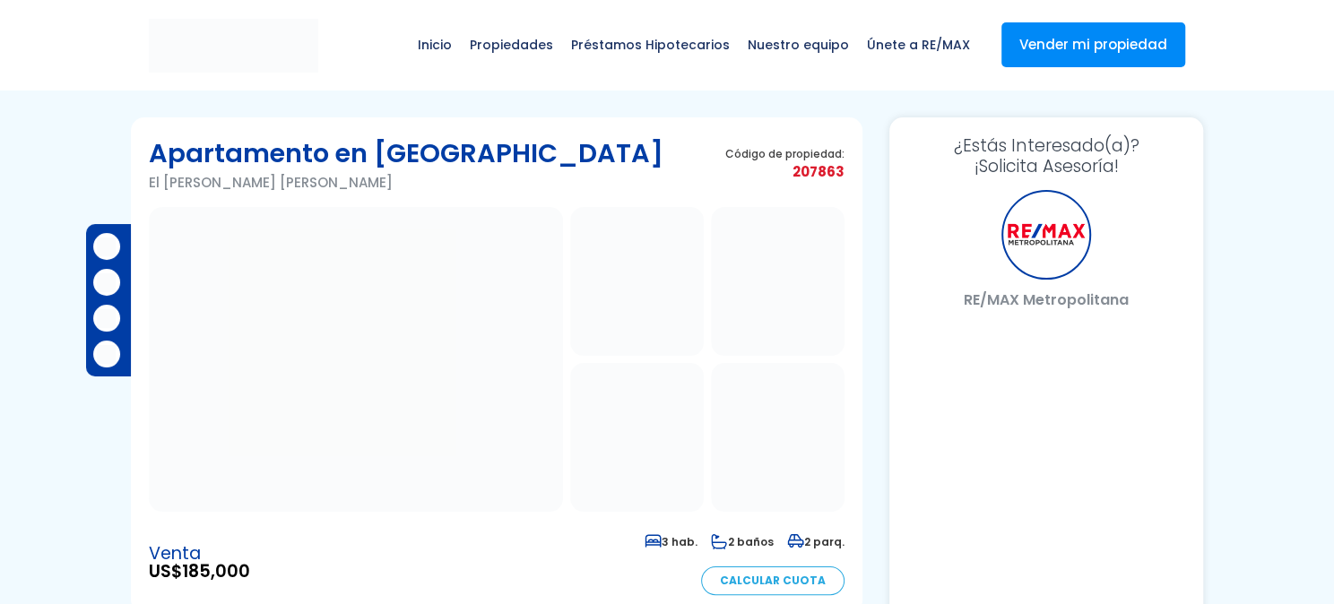
select select "US"
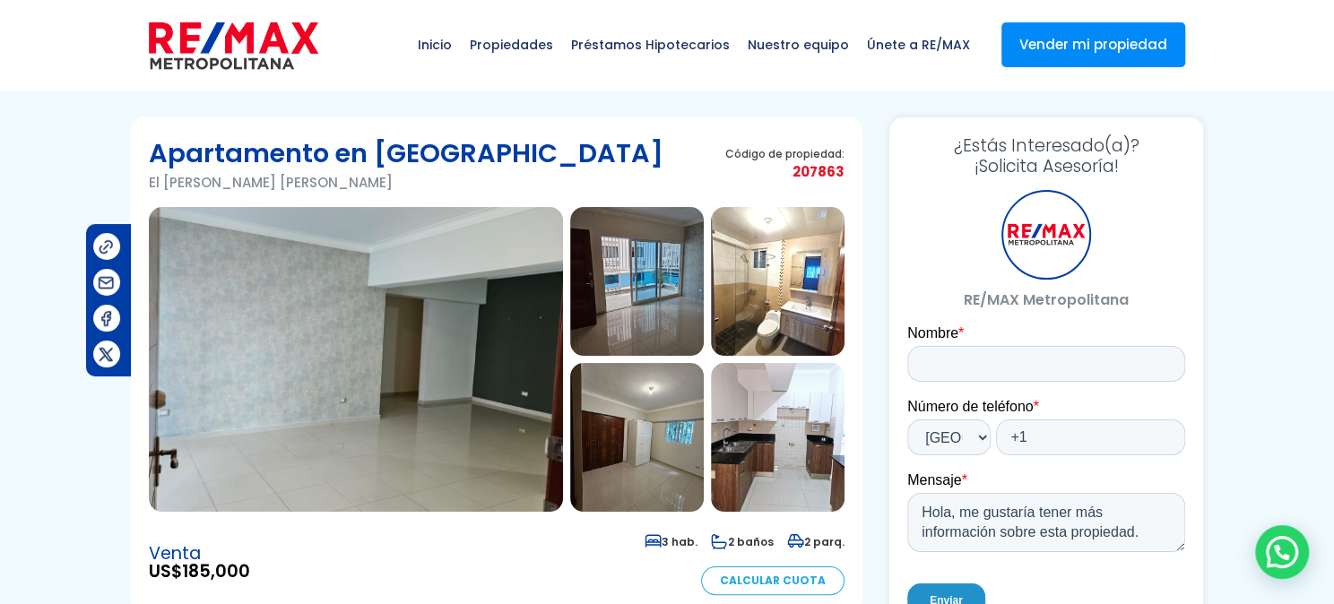
click at [647, 305] on img at bounding box center [637, 281] width 134 height 149
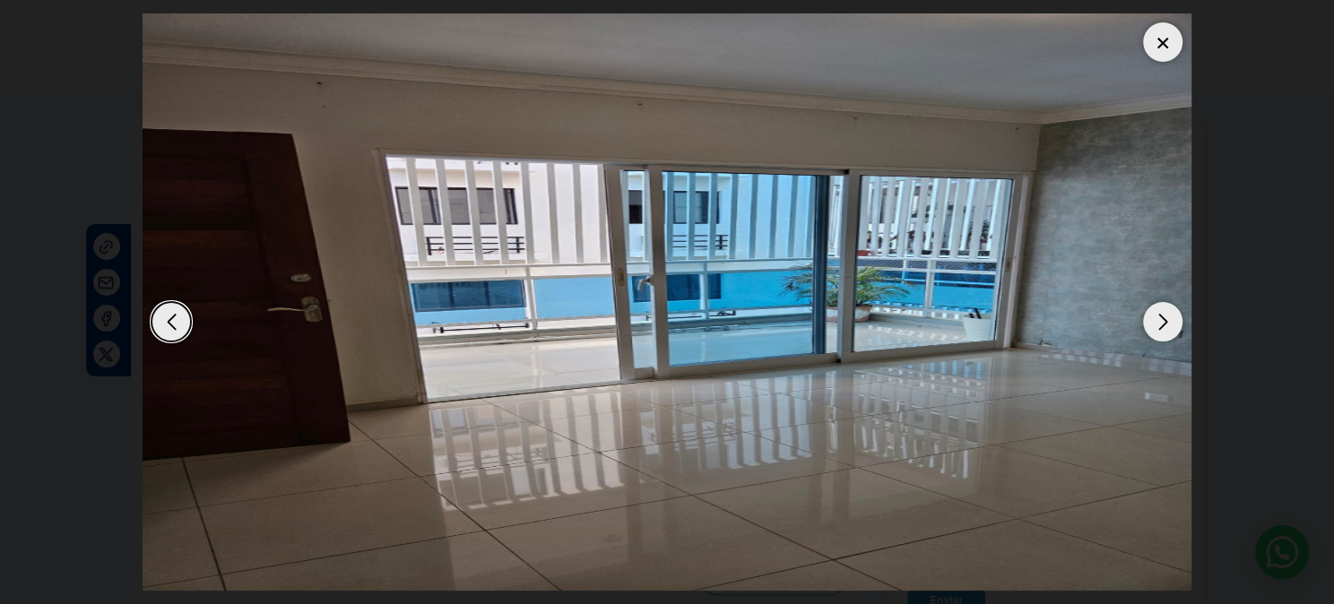
click at [1168, 325] on div "Next slide" at bounding box center [1162, 321] width 39 height 39
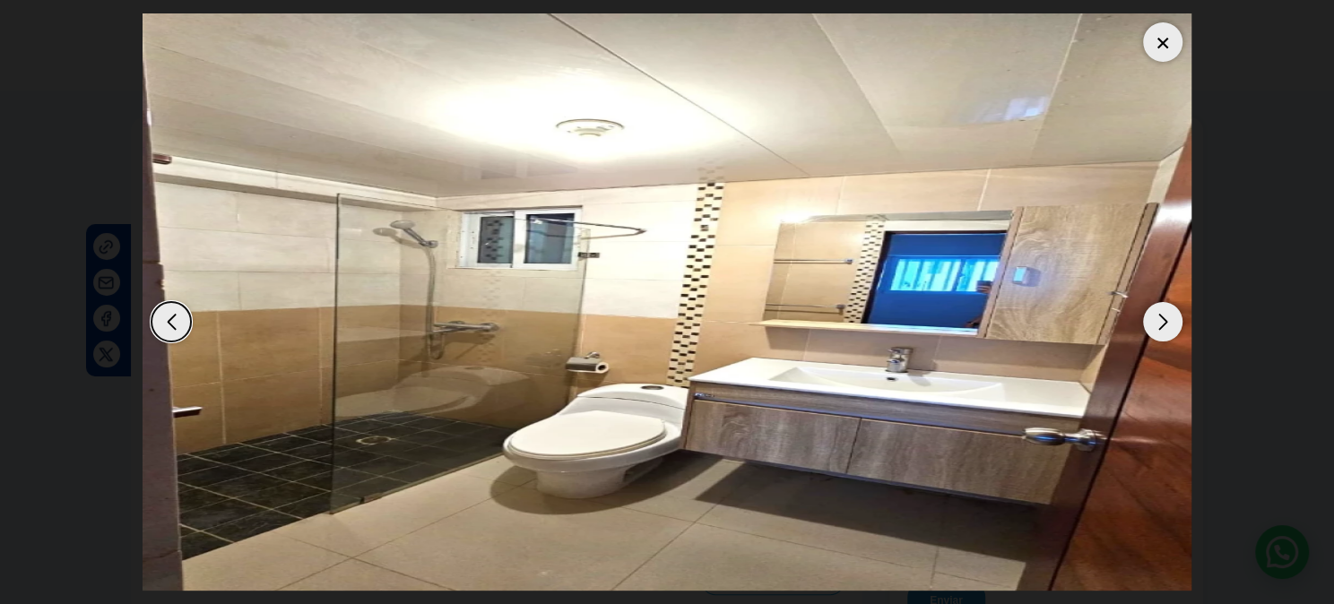
click at [1168, 325] on div "Next slide" at bounding box center [1162, 321] width 39 height 39
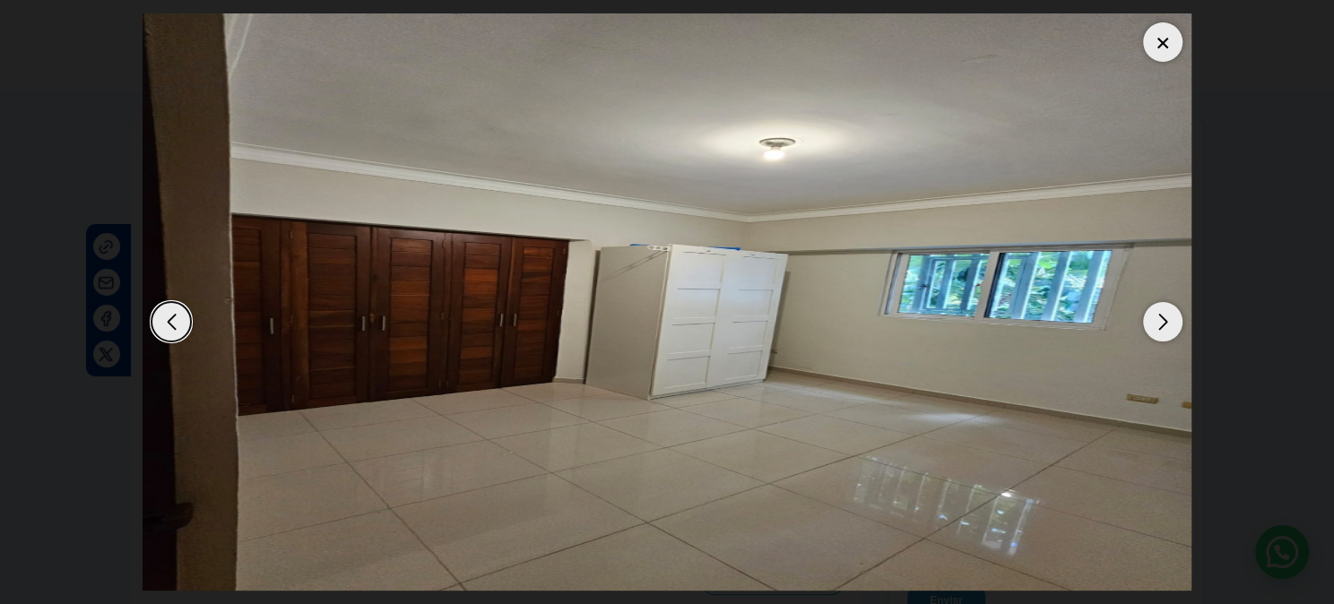
click at [1168, 325] on div "Next slide" at bounding box center [1162, 321] width 39 height 39
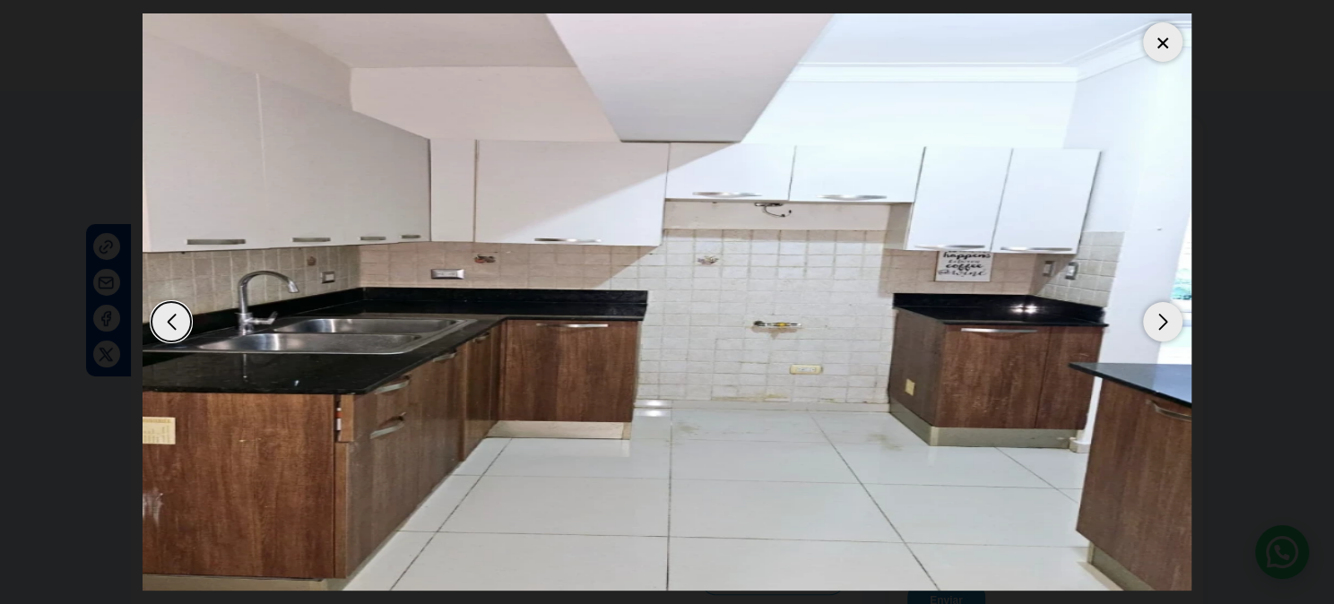
click at [1168, 325] on div "Next slide" at bounding box center [1162, 321] width 39 height 39
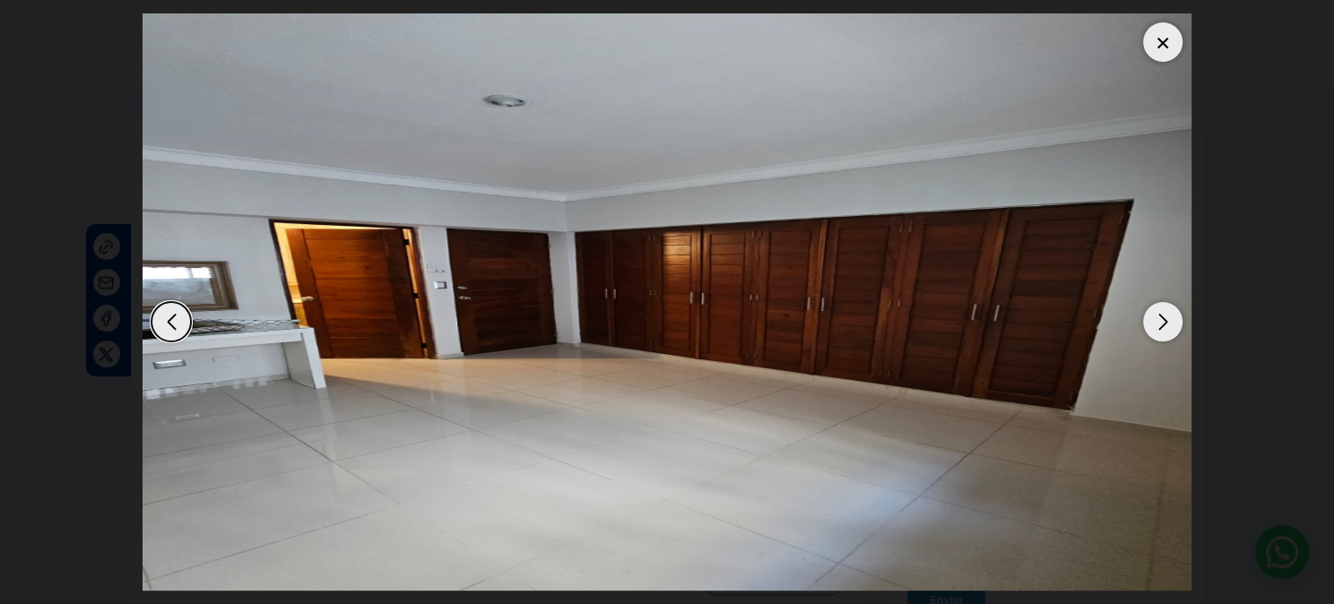
click at [1168, 325] on div "Next slide" at bounding box center [1162, 321] width 39 height 39
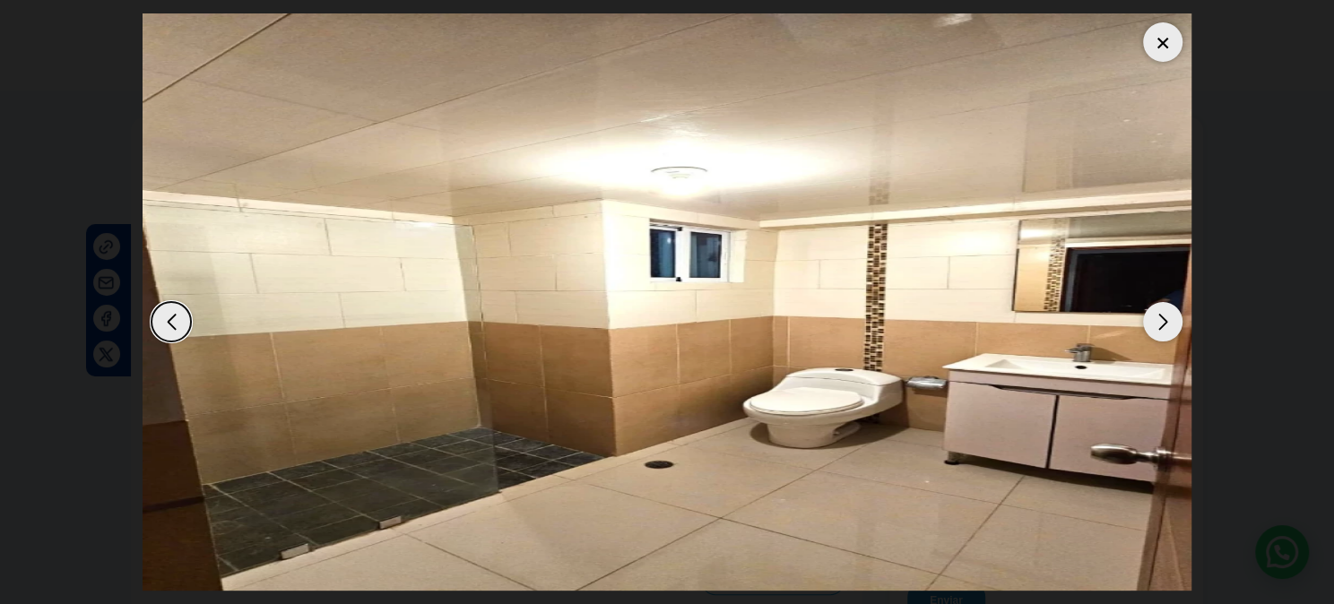
click at [1168, 325] on div "Next slide" at bounding box center [1162, 321] width 39 height 39
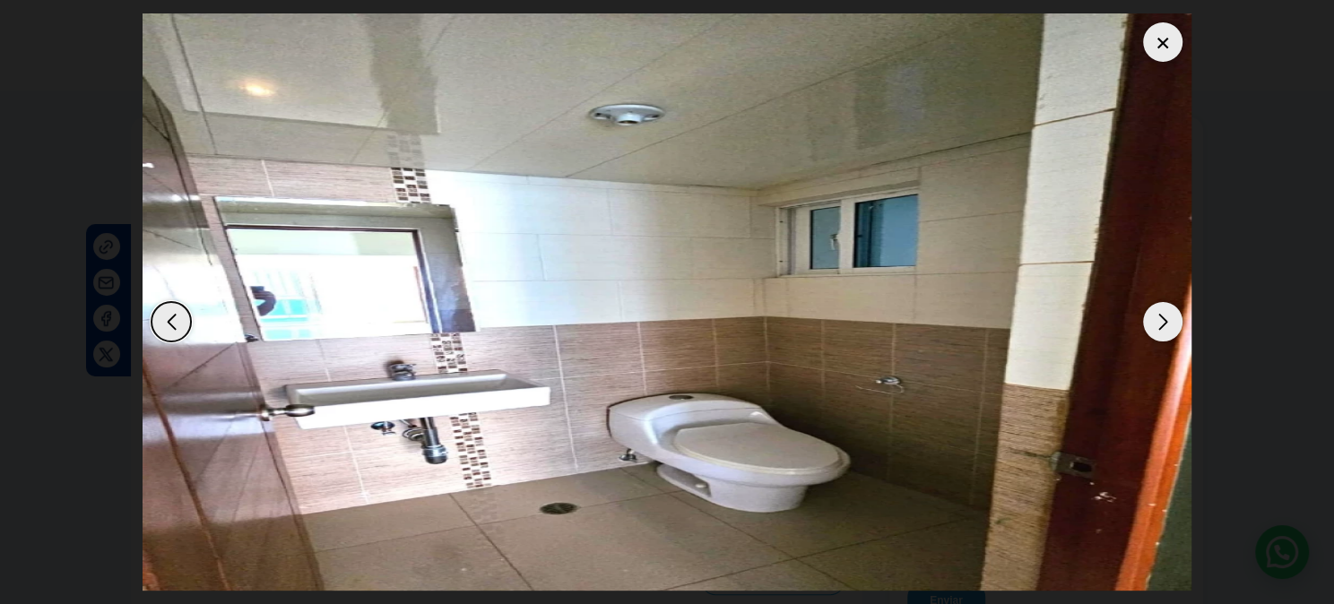
click at [1160, 34] on div at bounding box center [1162, 41] width 39 height 39
